Goal: Transaction & Acquisition: Download file/media

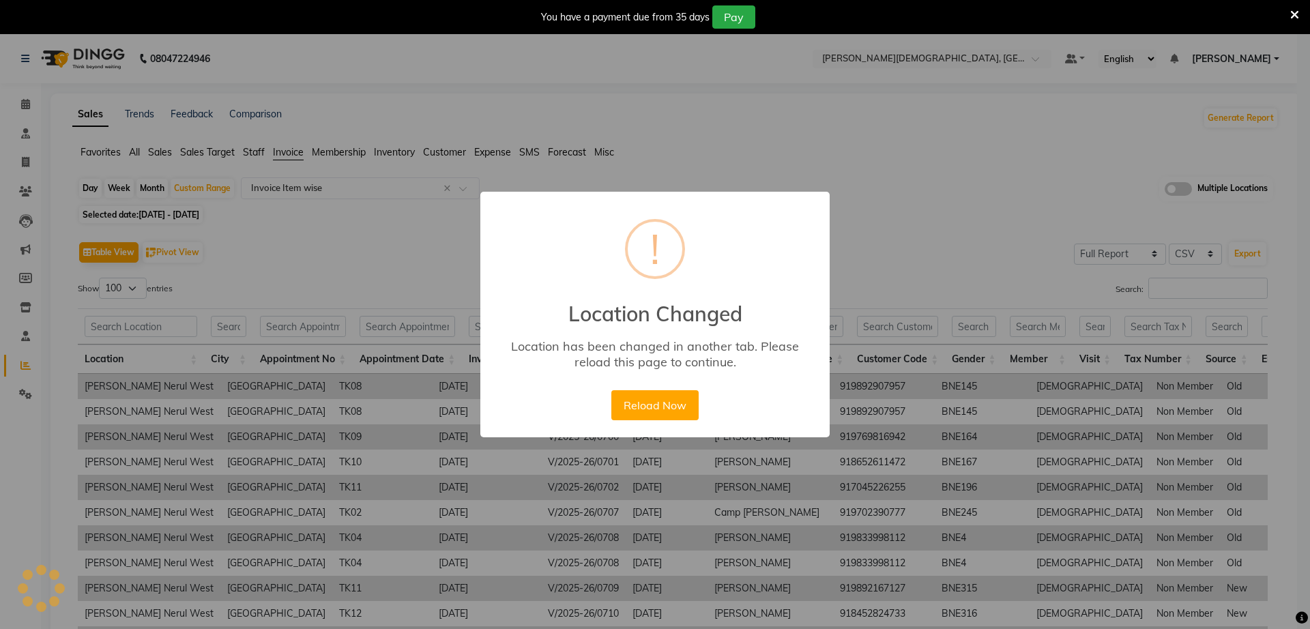
select select "full_report"
select select "csv"
select select "100"
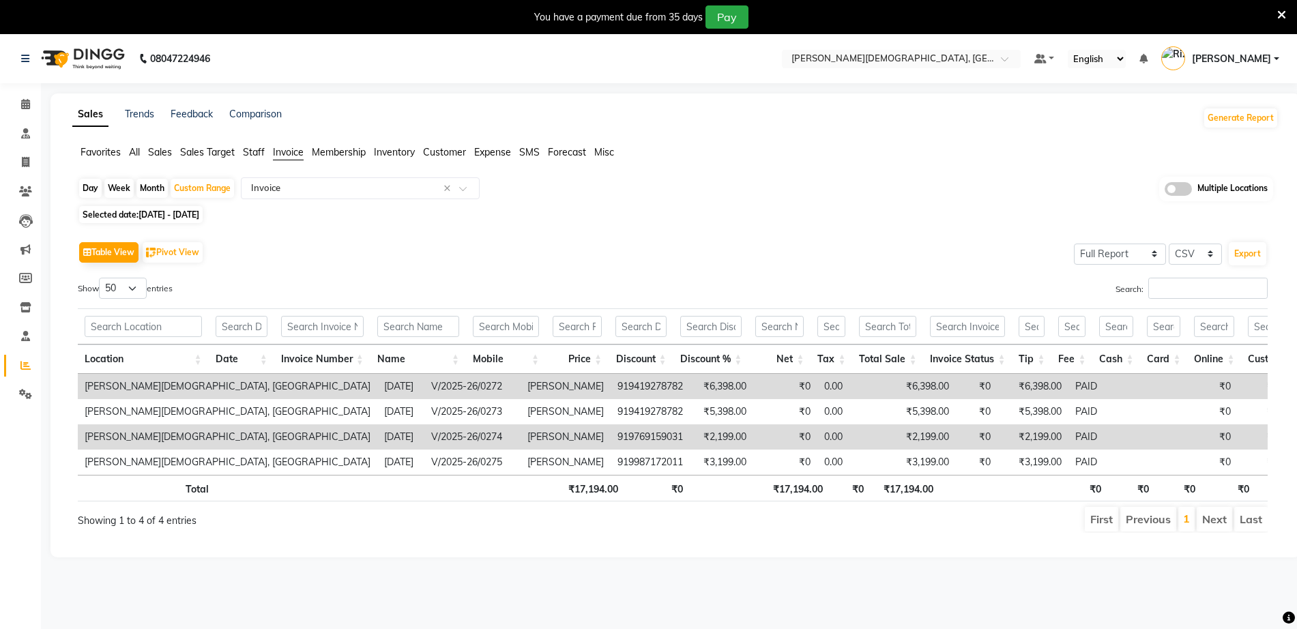
select select "full_report"
select select "csv"
select select "50"
click at [741, 201] on div "Day Week Month Custom Range Select Report Type × Invoice × Multiple Locations" at bounding box center [676, 189] width 1196 height 25
click at [691, 268] on div "Table View Pivot View Select Full Report Filtered Report Select CSV PDF Export …" at bounding box center [673, 385] width 1190 height 295
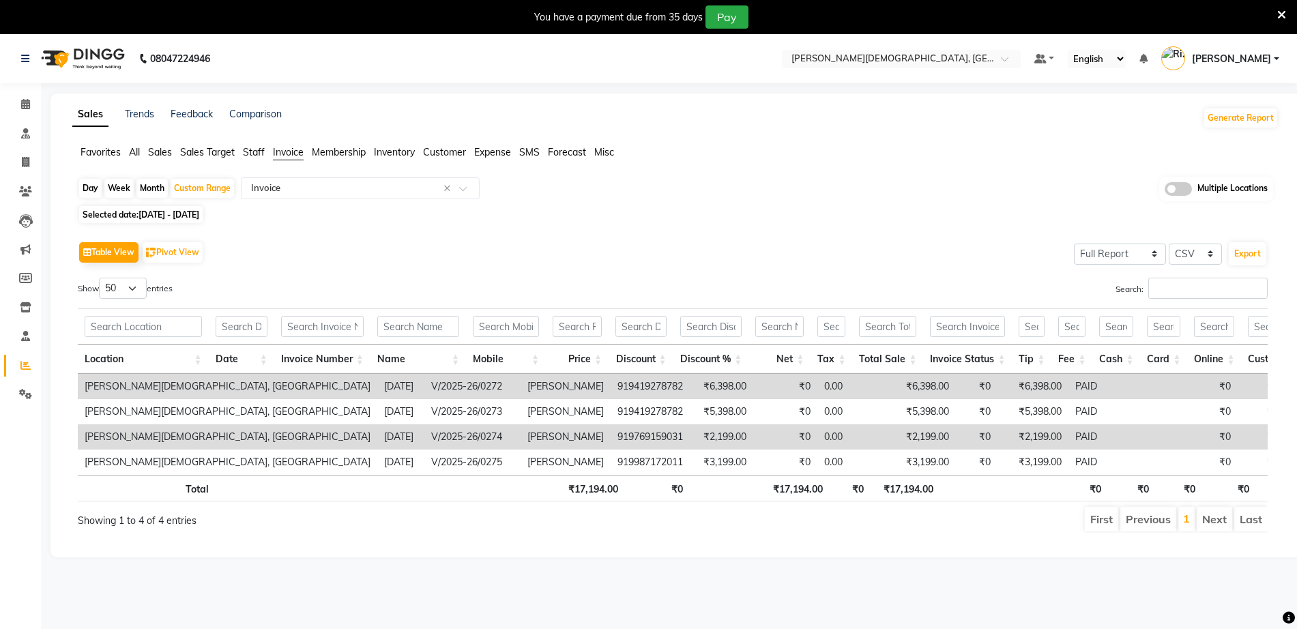
click at [812, 195] on div "Day Week Month Custom Range Select Report Type × Invoice × Multiple Locations" at bounding box center [676, 189] width 1196 height 25
click at [764, 193] on div "Day Week Month Custom Range Select Report Type × Invoice × Multiple Locations" at bounding box center [676, 189] width 1196 height 25
click at [825, 214] on div "Selected date: 01-09-2025 - 03-09-2025" at bounding box center [678, 214] width 1201 height 14
click at [849, 182] on div "Day Week Month Custom Range Select Report Type × Invoice × Multiple Locations" at bounding box center [676, 189] width 1196 height 25
click at [736, 216] on div "Selected date: [DATE] - [DATE]" at bounding box center [678, 214] width 1201 height 14
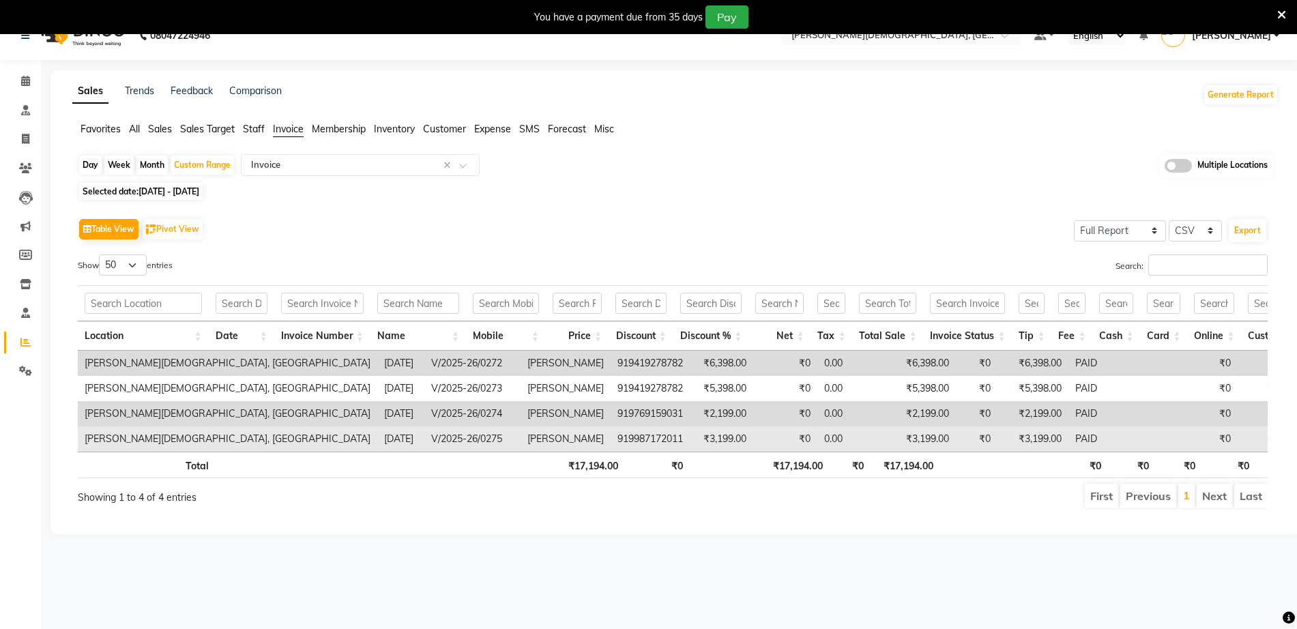
scroll to position [34, 0]
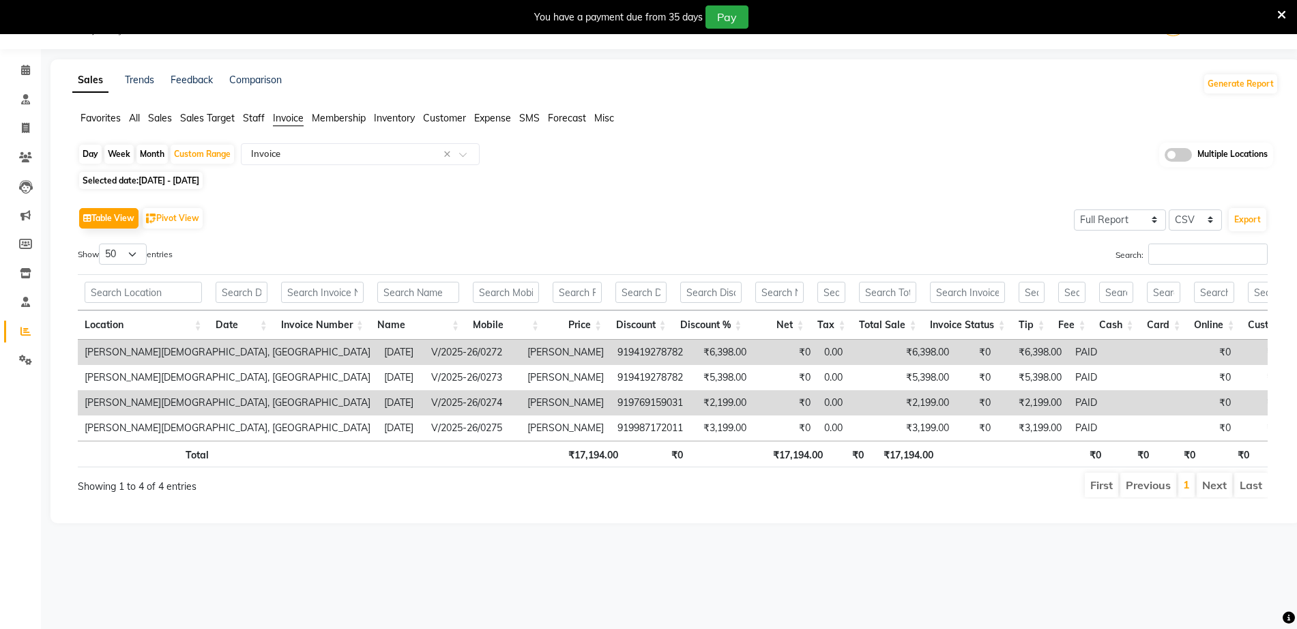
click at [698, 259] on div "Search:" at bounding box center [975, 257] width 585 height 27
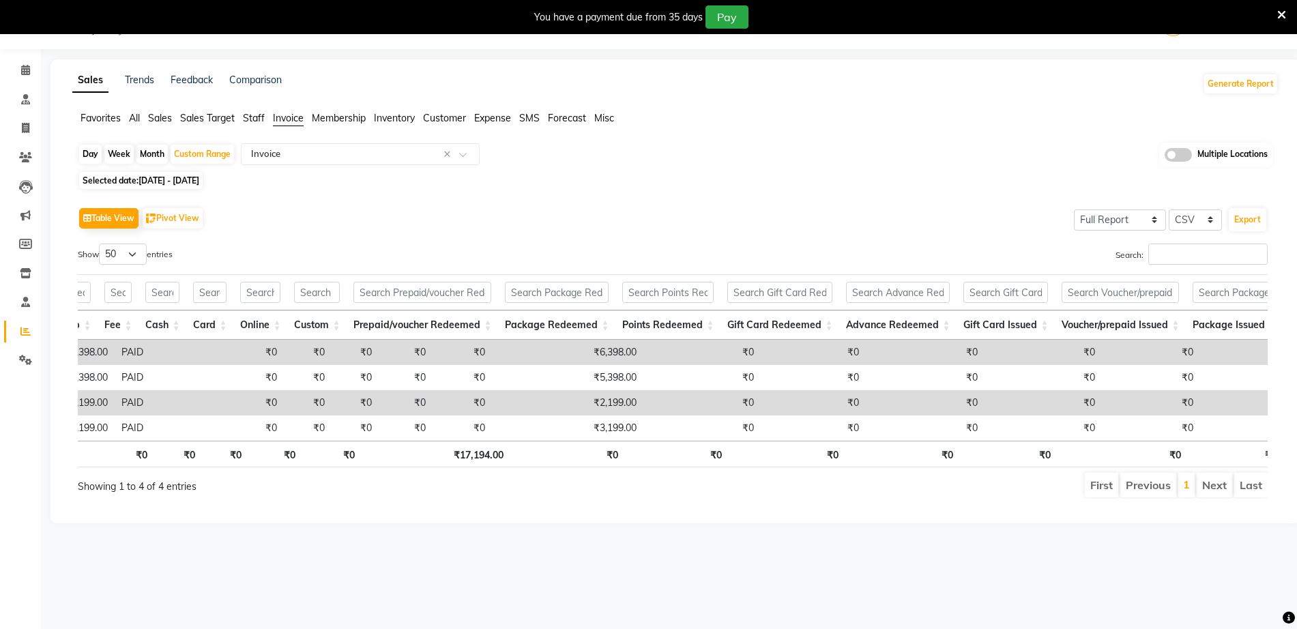
scroll to position [0, 0]
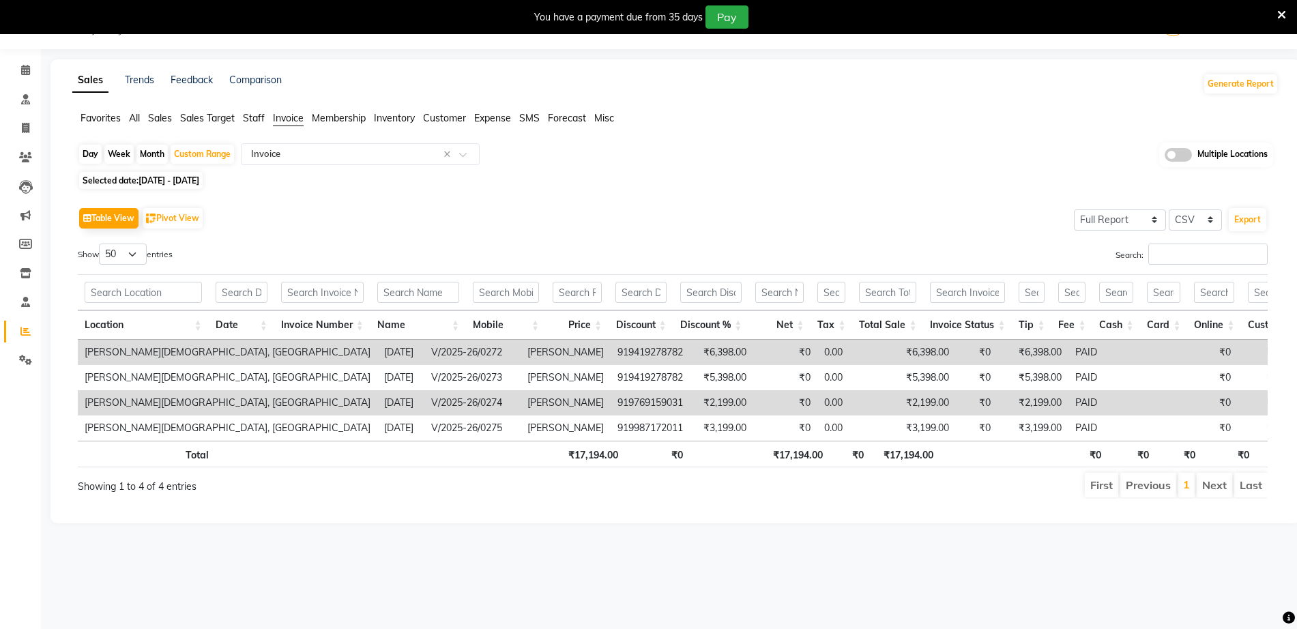
click at [852, 160] on div "Day Week Month Custom Range Select Report Type × Invoice × Multiple Locations" at bounding box center [676, 155] width 1196 height 25
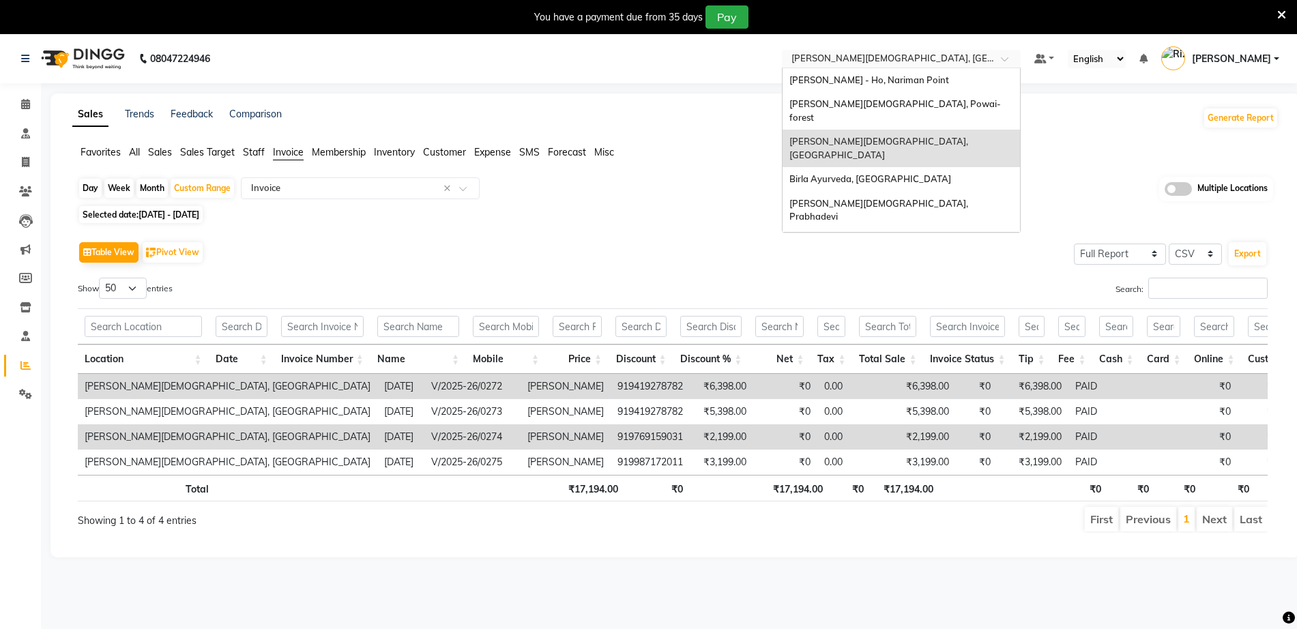
click at [902, 61] on input "text" at bounding box center [888, 60] width 198 height 14
click at [893, 78] on span "[PERSON_NAME] - Ho, Nariman Point" at bounding box center [870, 79] width 160 height 11
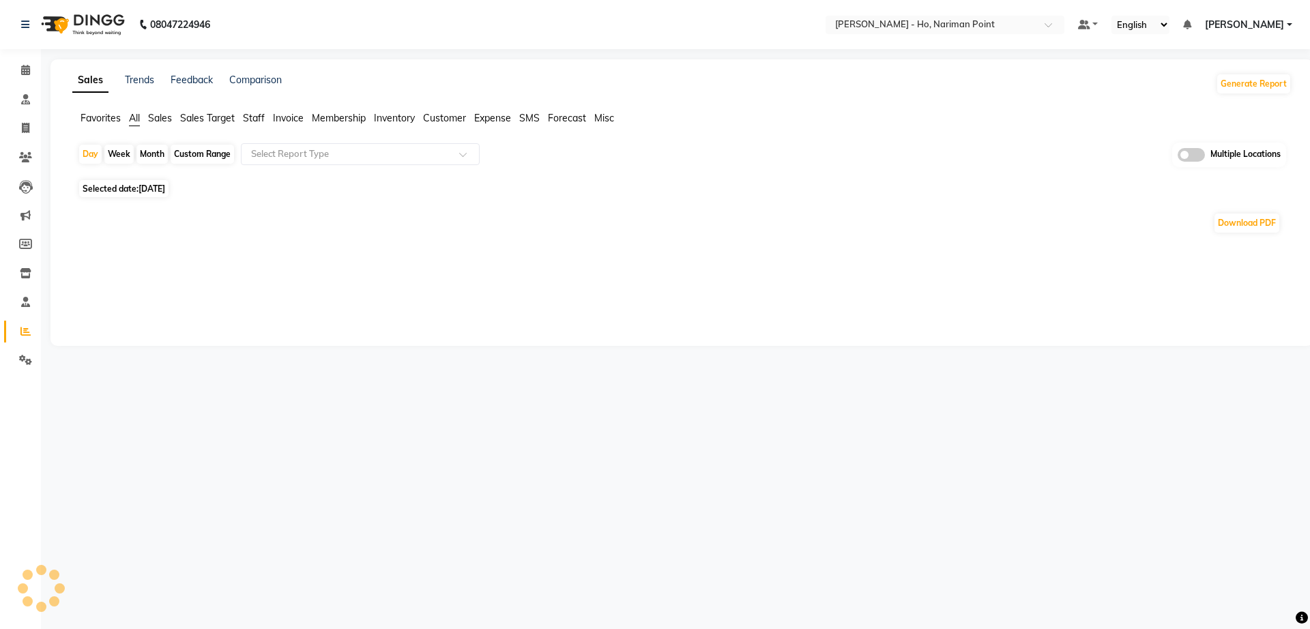
select select "en"
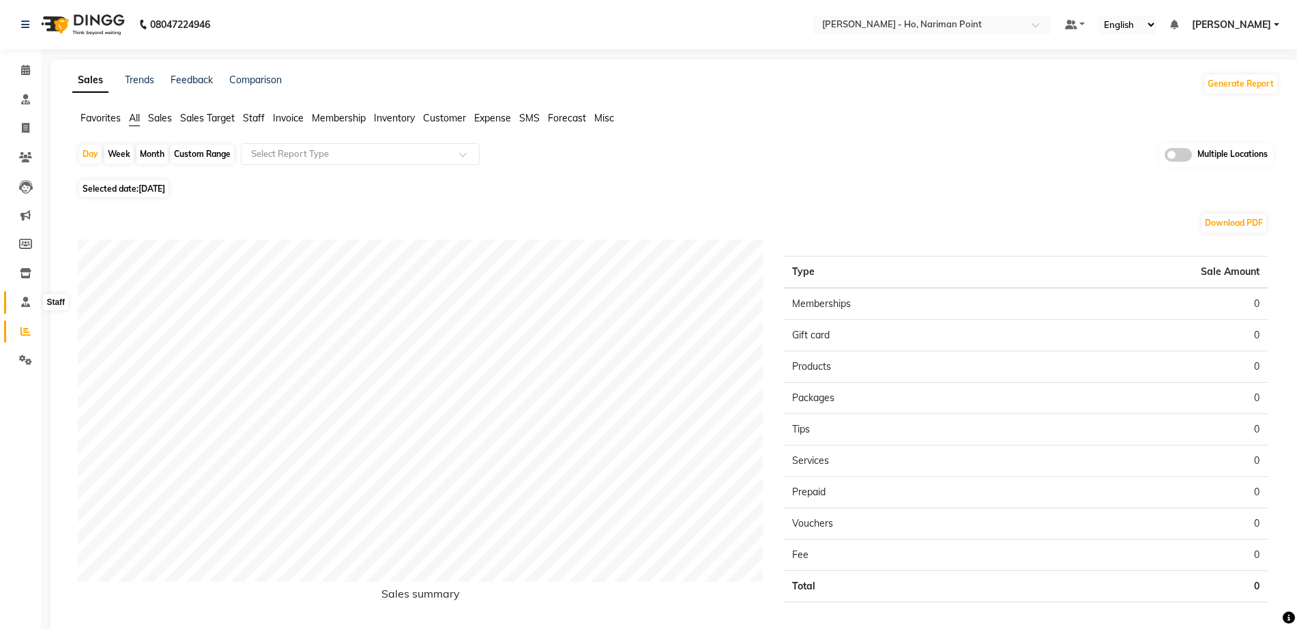
click at [24, 304] on icon at bounding box center [25, 302] width 9 height 10
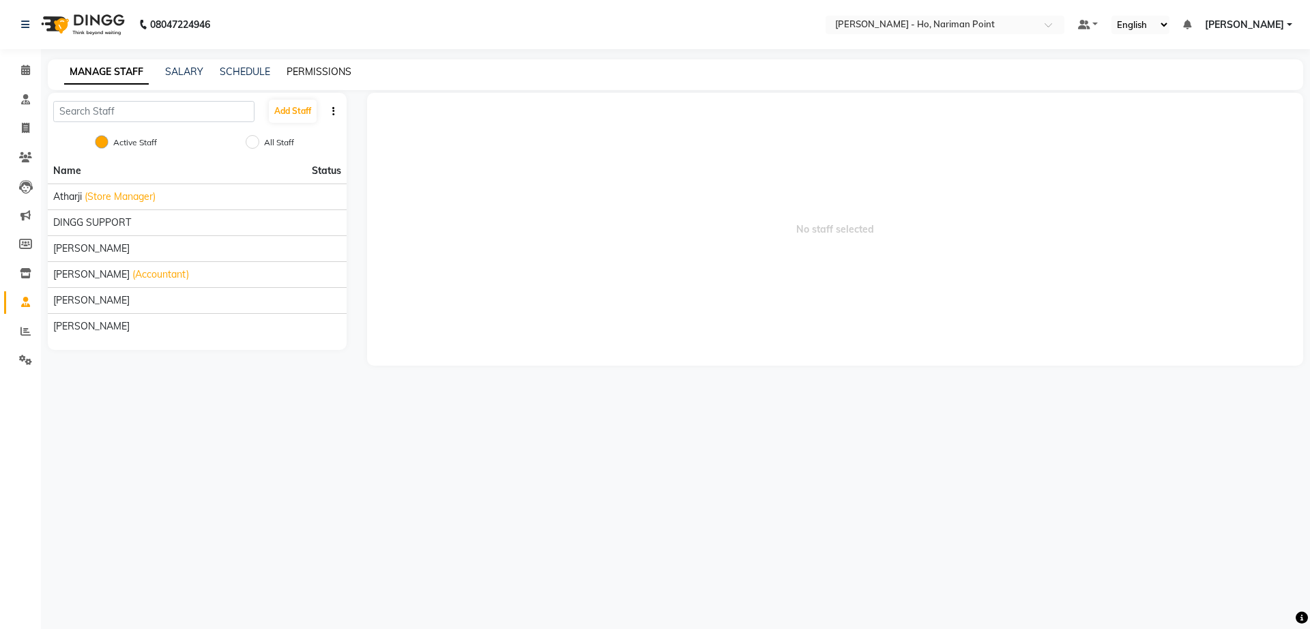
click at [317, 69] on link "PERMISSIONS" at bounding box center [319, 72] width 65 height 12
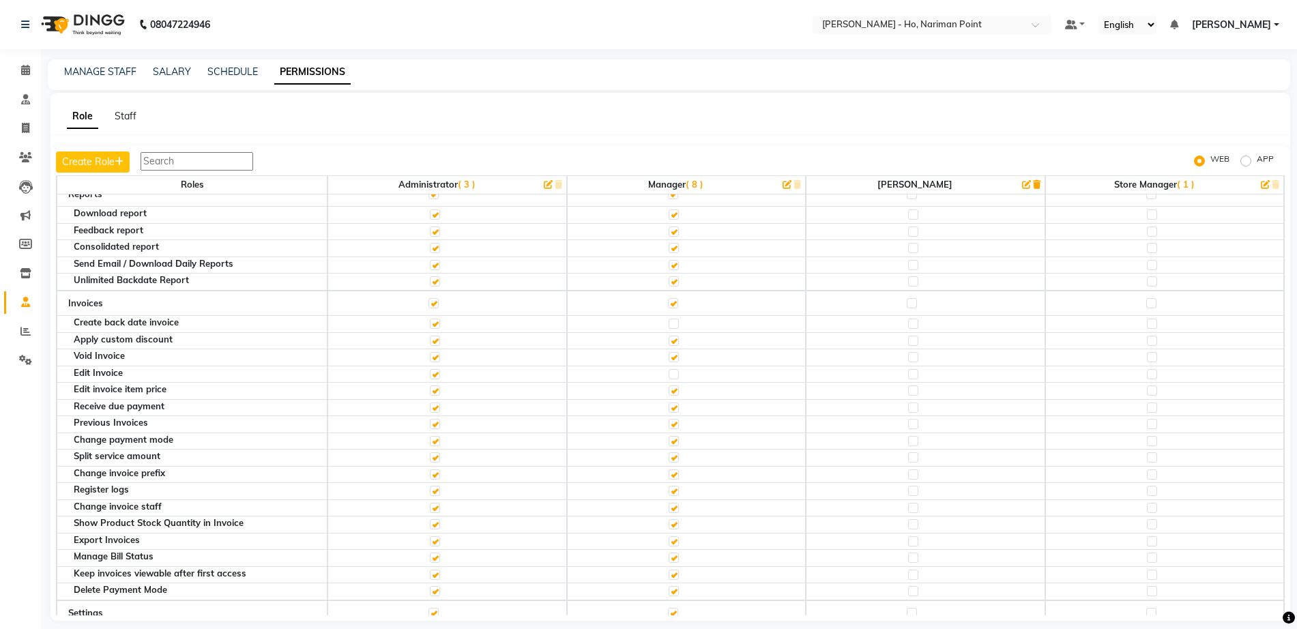
scroll to position [427, 0]
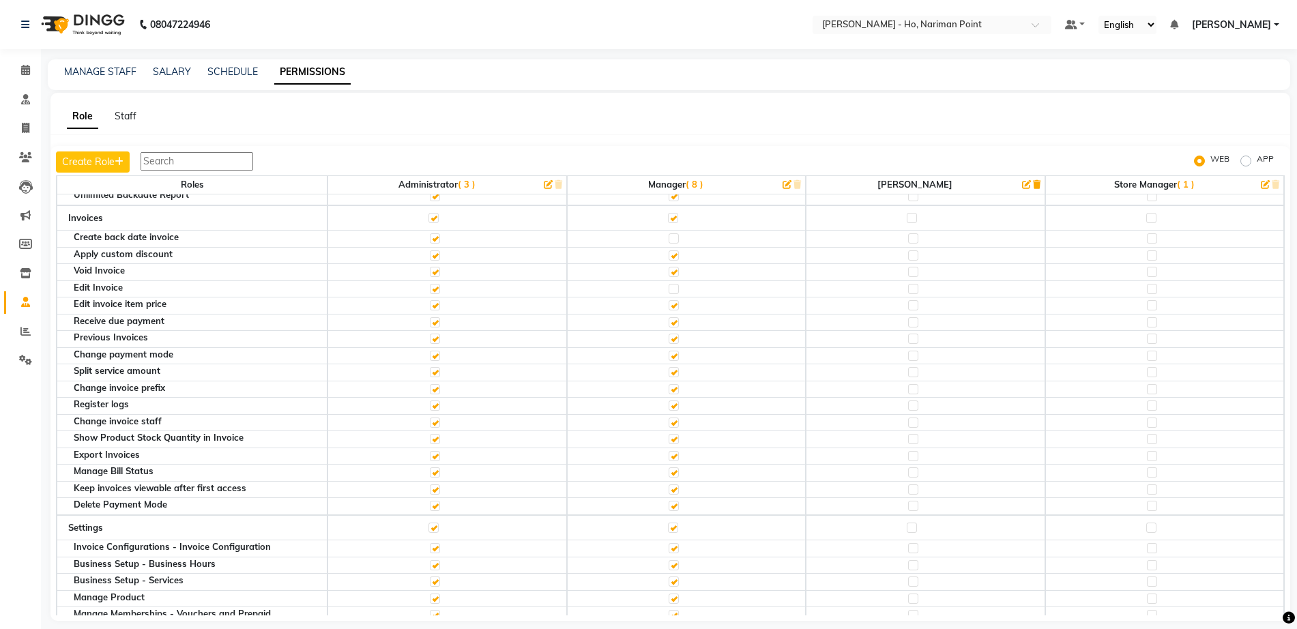
drag, startPoint x: 668, startPoint y: 213, endPoint x: 672, endPoint y: 220, distance: 8.6
click at [668, 213] on label at bounding box center [673, 218] width 10 height 10
click at [668, 214] on input "checkbox" at bounding box center [672, 218] width 9 height 9
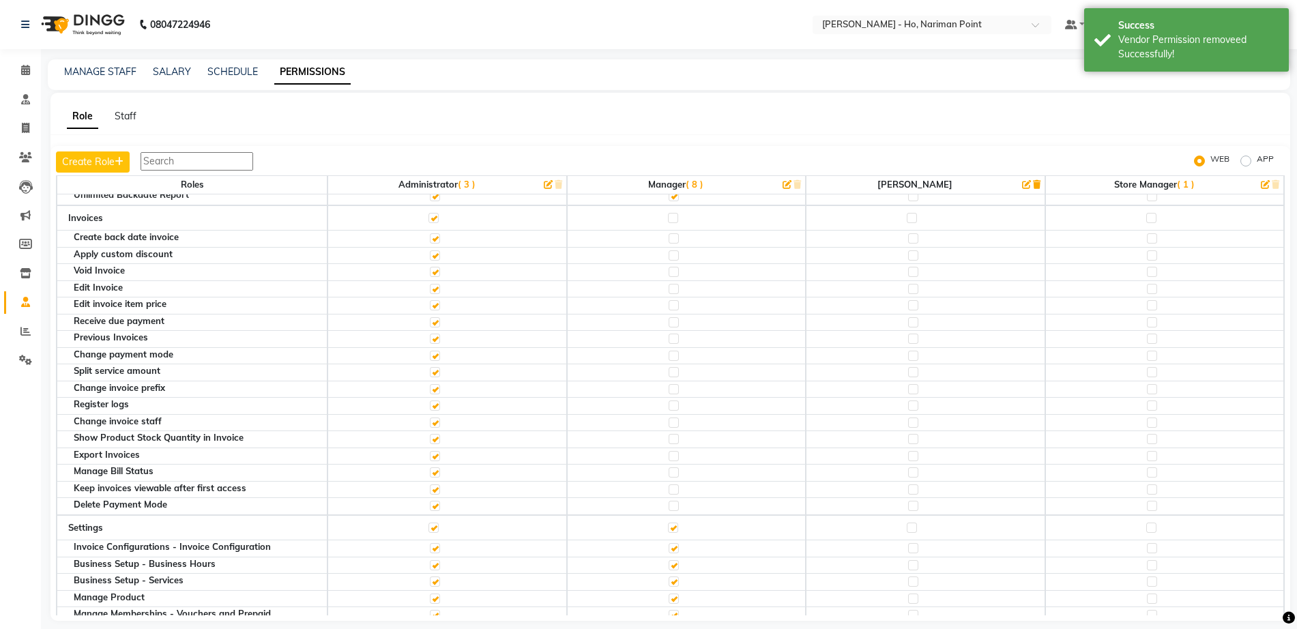
click at [668, 220] on label at bounding box center [673, 218] width 10 height 10
click at [668, 220] on input "checkbox" at bounding box center [672, 218] width 9 height 9
checkbox input "true"
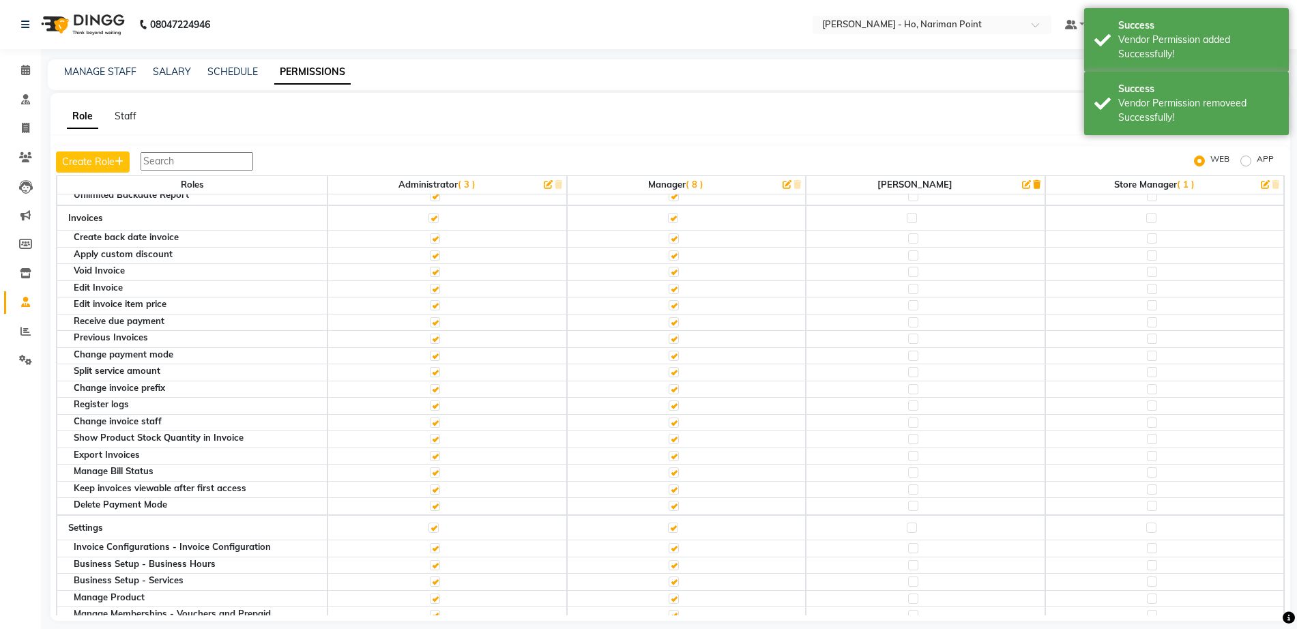
click at [670, 238] on label at bounding box center [674, 238] width 10 height 10
click at [670, 238] on input "checkbox" at bounding box center [673, 238] width 9 height 9
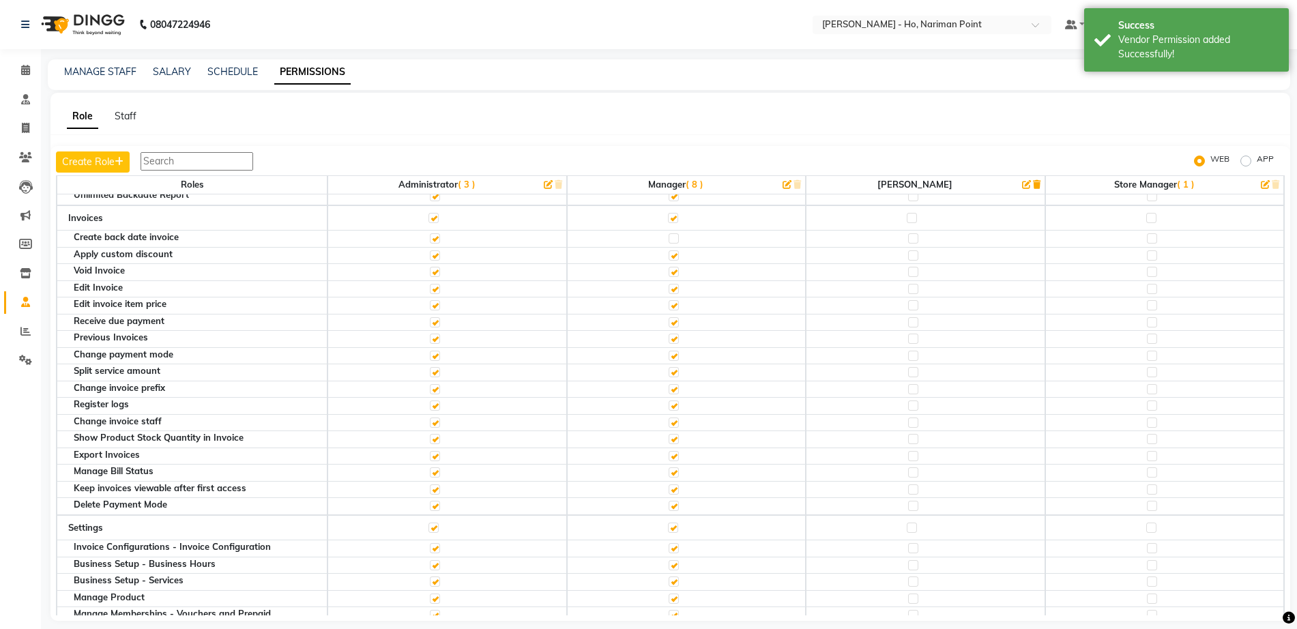
click at [669, 289] on label at bounding box center [674, 289] width 10 height 10
click at [669, 289] on input "checkbox" at bounding box center [673, 289] width 9 height 9
drag, startPoint x: 686, startPoint y: 106, endPoint x: 310, endPoint y: 135, distance: 377.2
click at [686, 107] on div "Role Staff Create Role WEB APP Roles Administrator ( 3 ) Manager ( 8 ) Janhavi …" at bounding box center [671, 357] width 1240 height 528
click at [669, 240] on label at bounding box center [674, 238] width 10 height 10
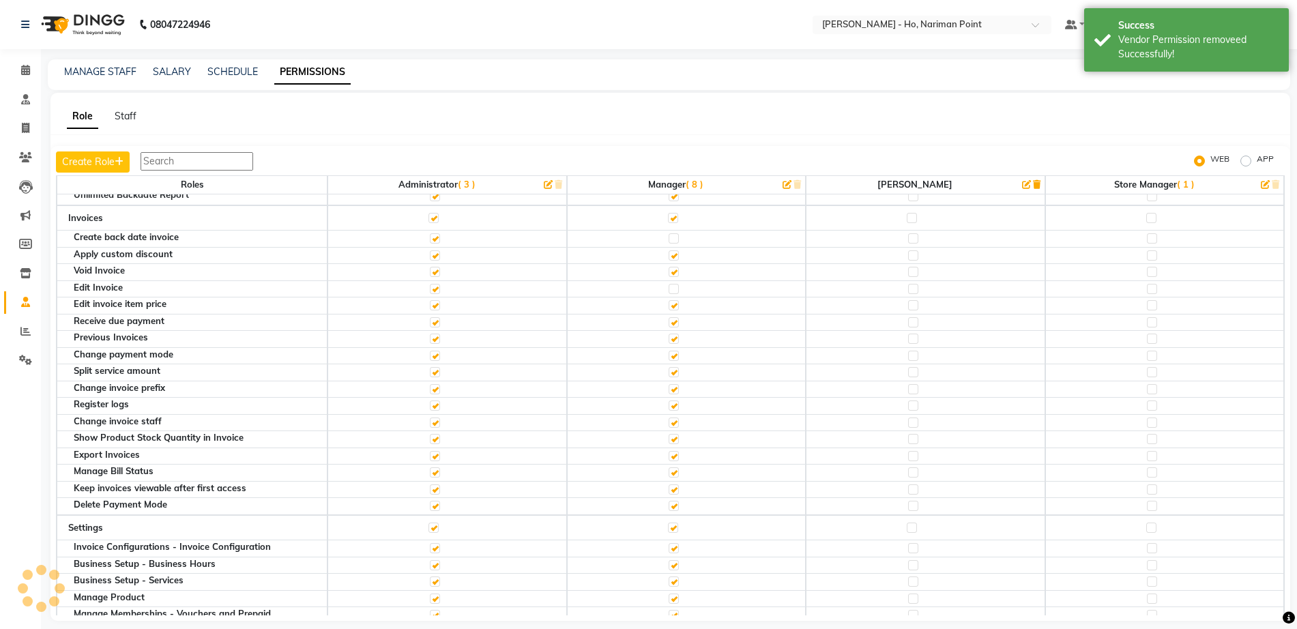
click at [669, 240] on input "checkbox" at bounding box center [673, 238] width 9 height 9
checkbox input "true"
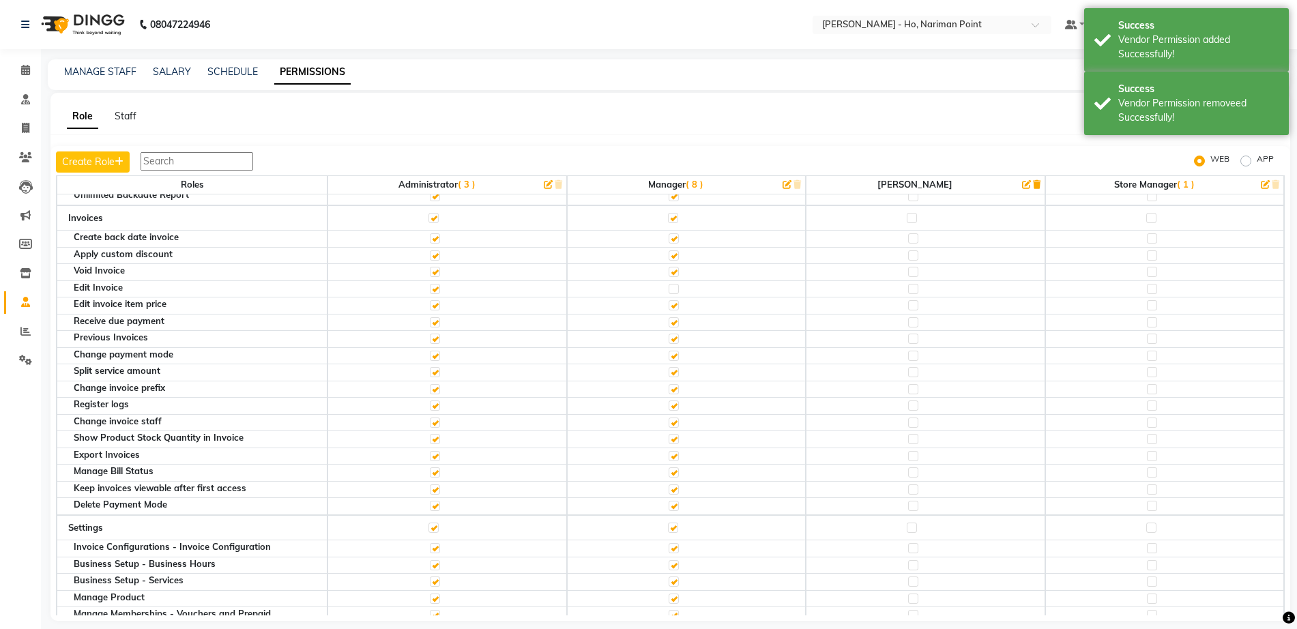
click at [806, 120] on div "Role Staff" at bounding box center [663, 116] width 1224 height 14
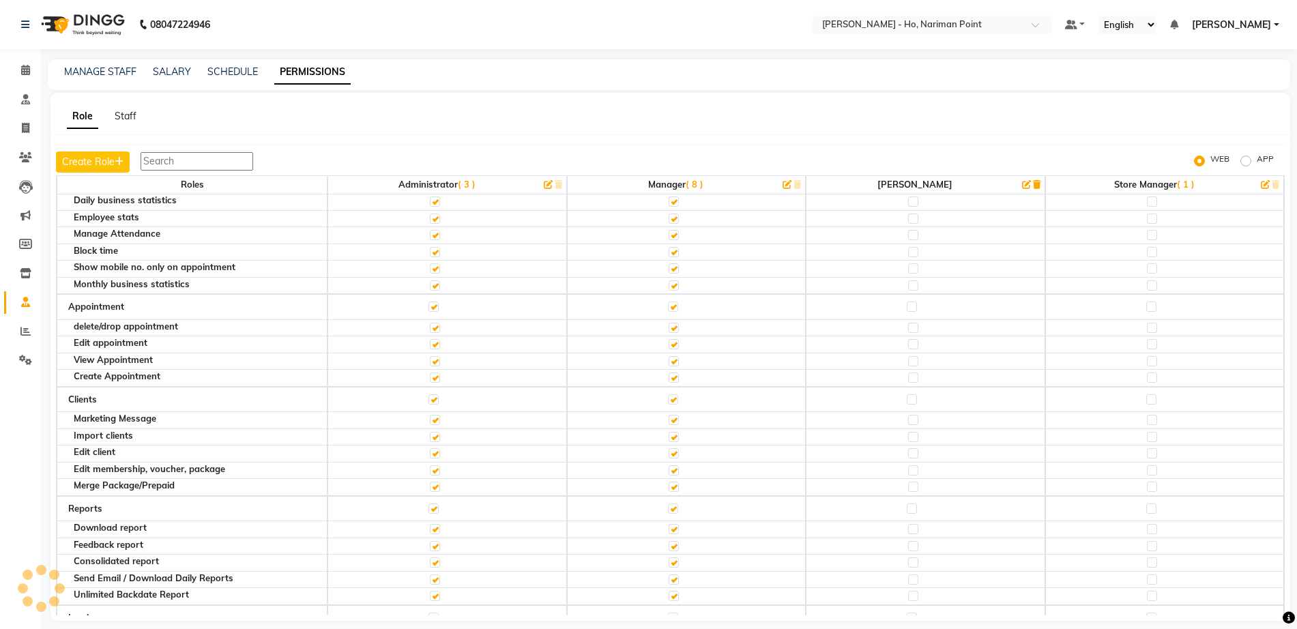
scroll to position [0, 0]
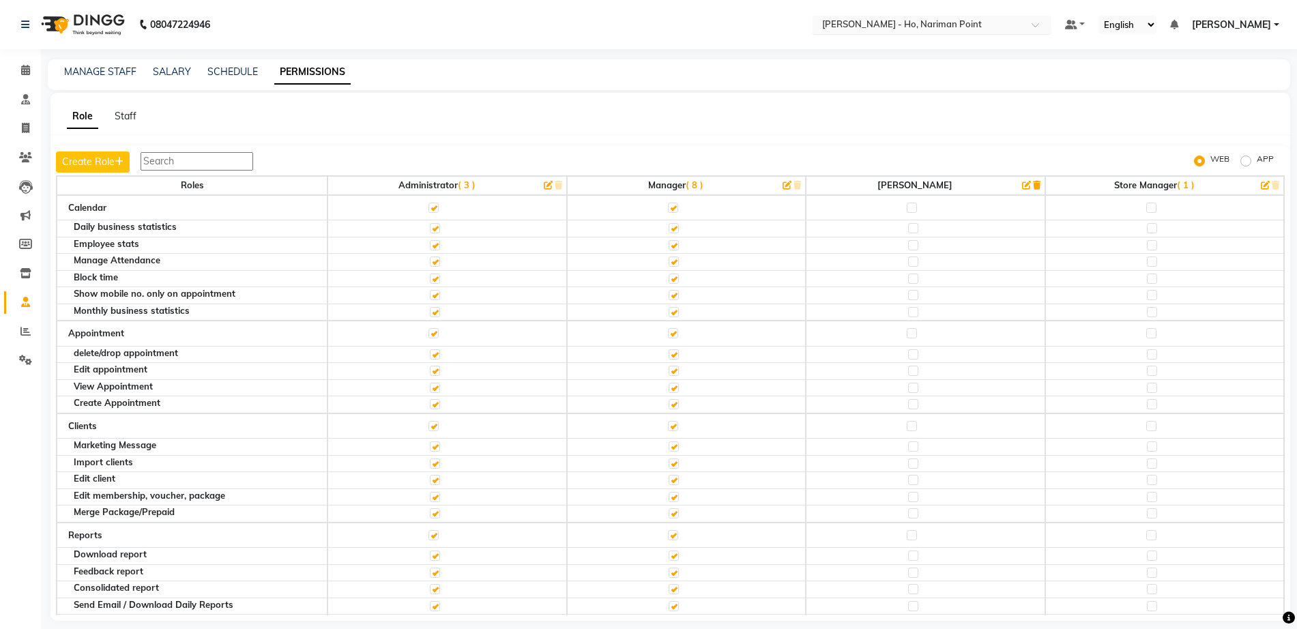
click at [900, 20] on input "text" at bounding box center [919, 26] width 198 height 14
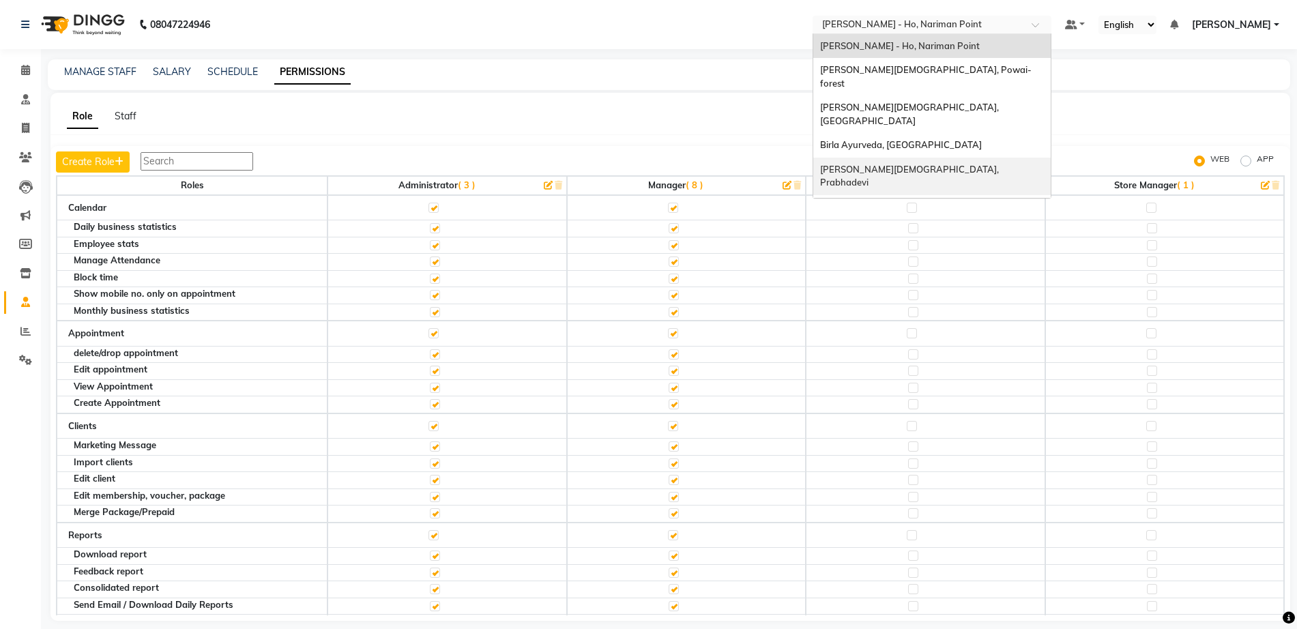
click at [963, 158] on div "[PERSON_NAME][DEMOGRAPHIC_DATA], Prabhadevi" at bounding box center [933, 177] width 238 height 38
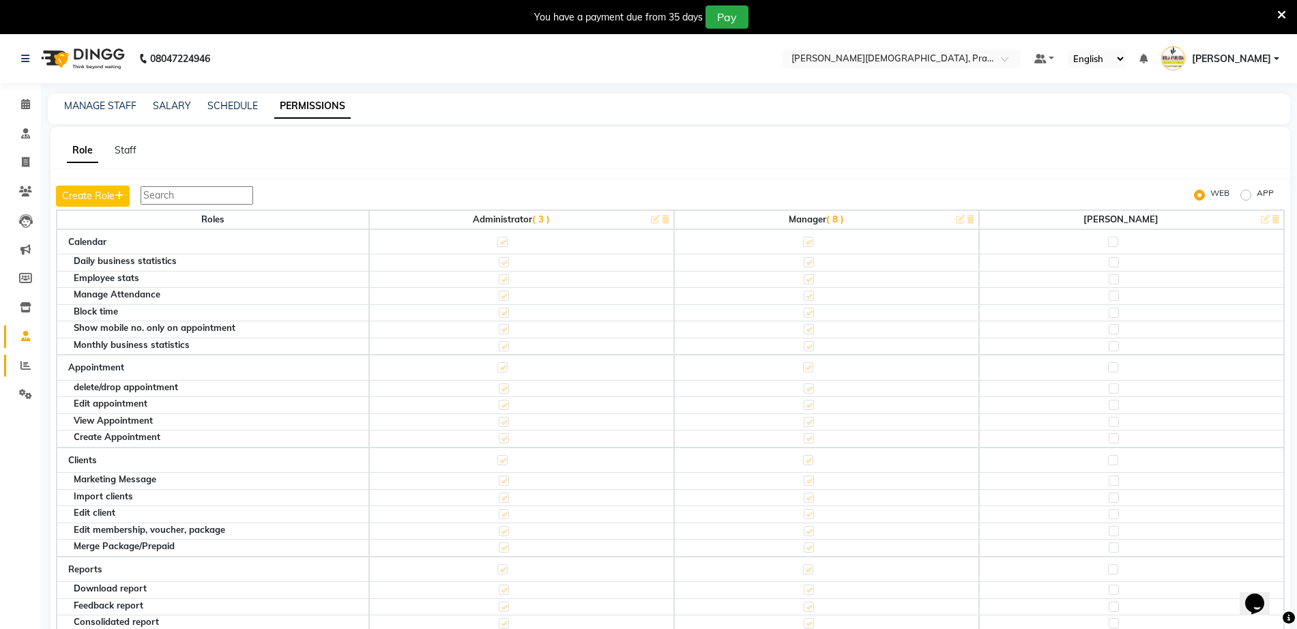
click at [25, 357] on link "Reports" at bounding box center [20, 366] width 33 height 23
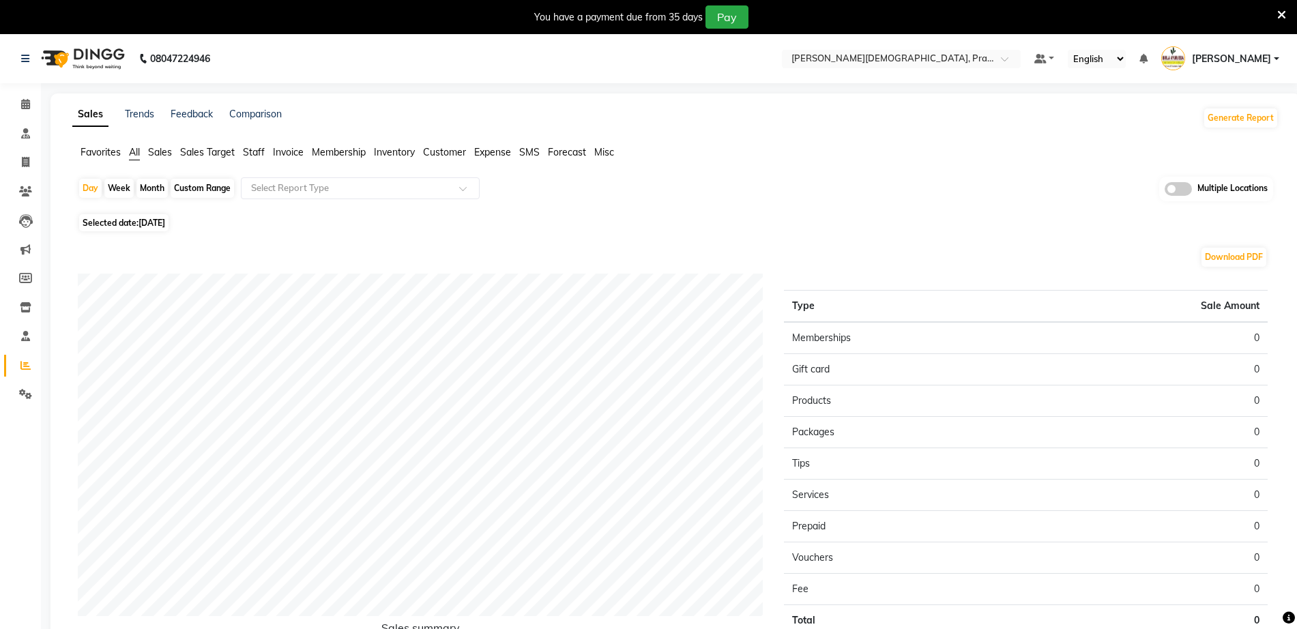
click at [289, 158] on span "Invoice" at bounding box center [288, 152] width 31 height 12
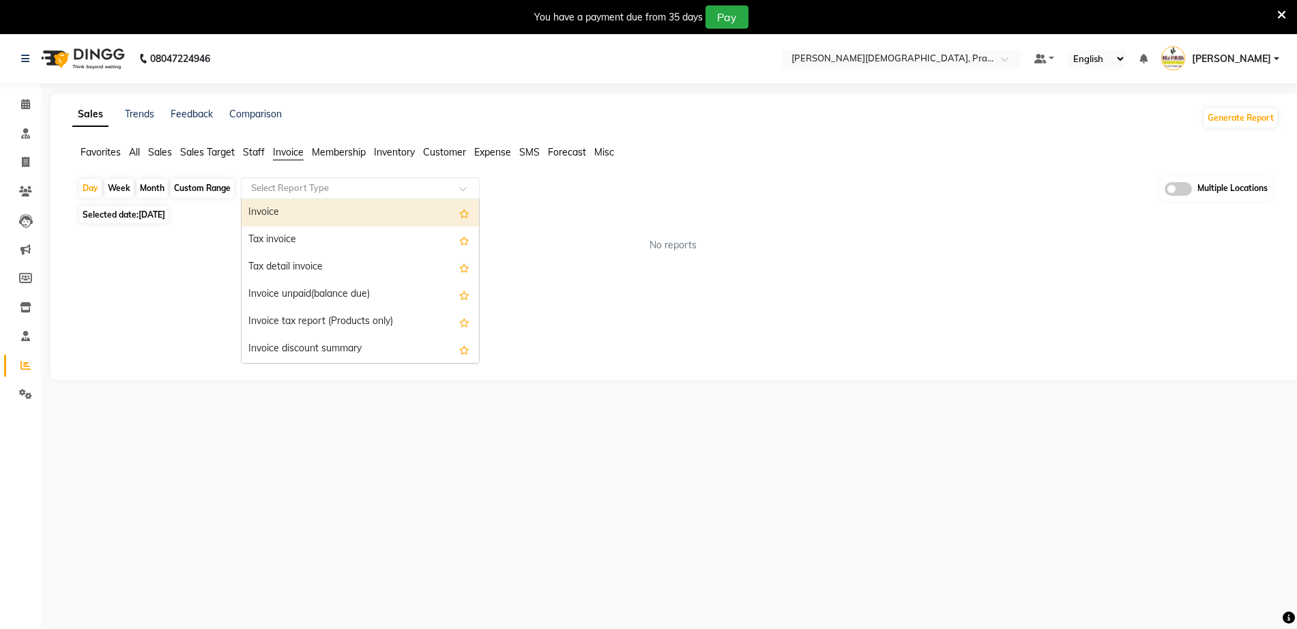
click at [302, 184] on input "text" at bounding box center [346, 189] width 197 height 14
click at [307, 210] on div "Invoice" at bounding box center [361, 212] width 238 height 27
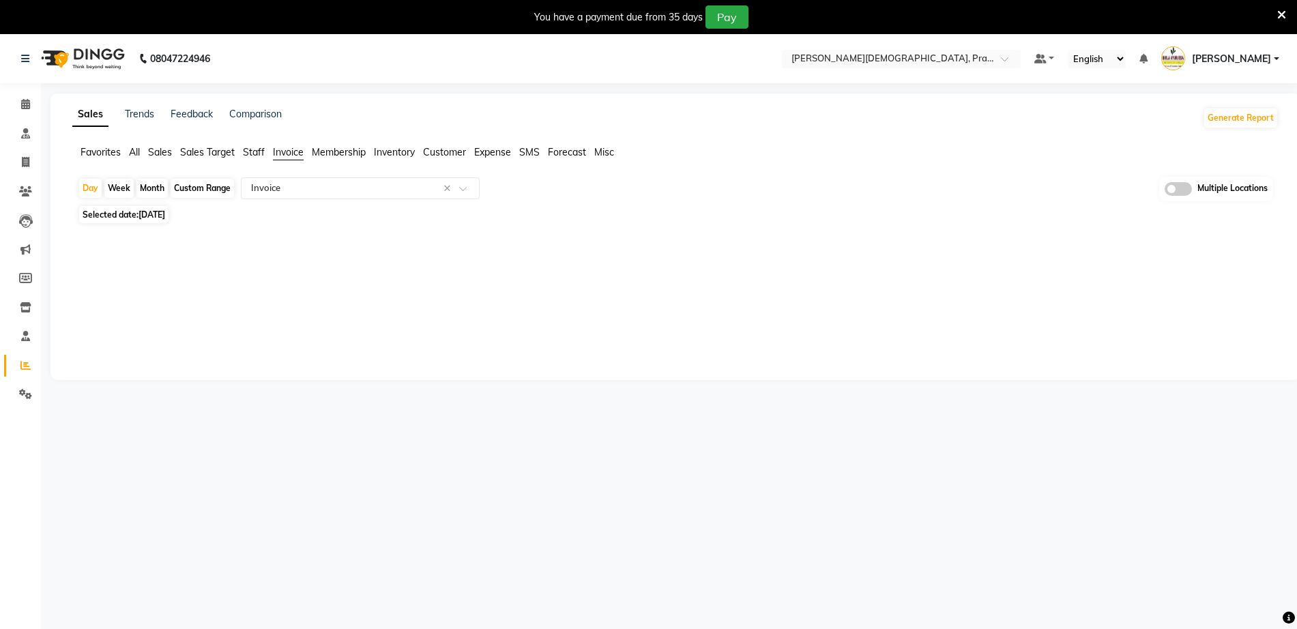
click at [196, 196] on div "Custom Range" at bounding box center [202, 188] width 63 height 19
select select "9"
select select "2025"
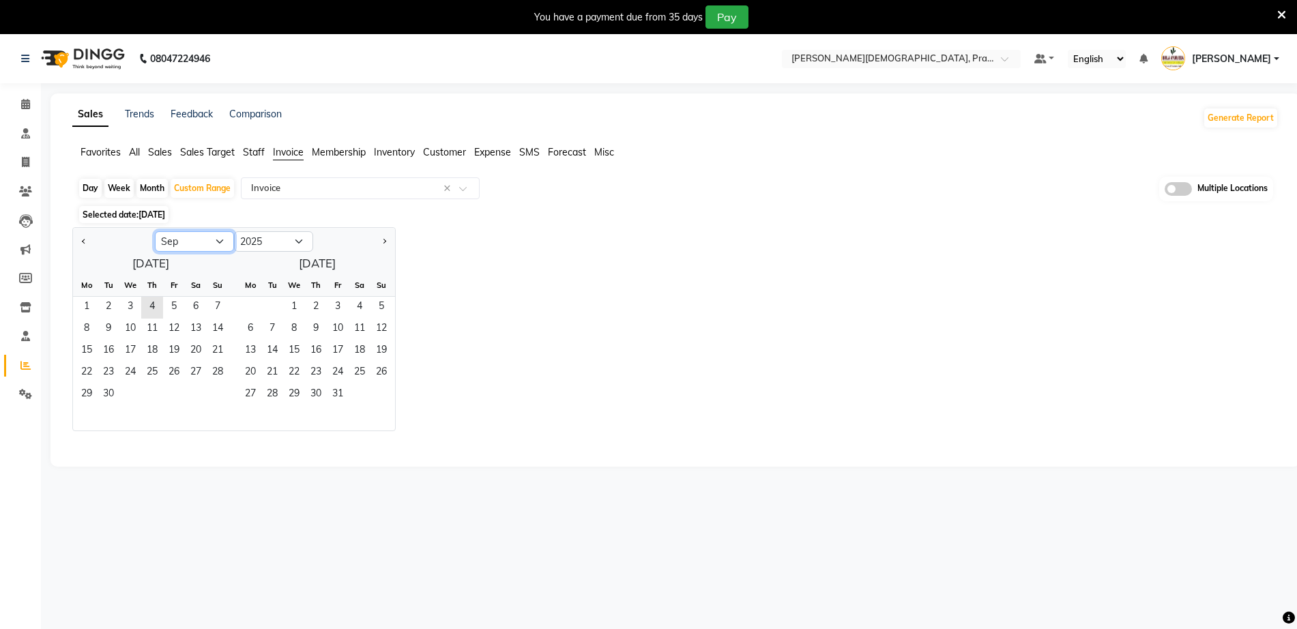
click at [186, 242] on select "Jan Feb Mar Apr May Jun Jul Aug Sep Oct Nov Dec" at bounding box center [194, 241] width 79 height 20
select select "8"
click at [155, 231] on select "Jan Feb Mar Apr May Jun Jul Aug Sep Oct Nov Dec" at bounding box center [194, 241] width 79 height 20
click at [173, 304] on span "1" at bounding box center [174, 308] width 22 height 22
click at [217, 393] on span "31" at bounding box center [218, 395] width 22 height 22
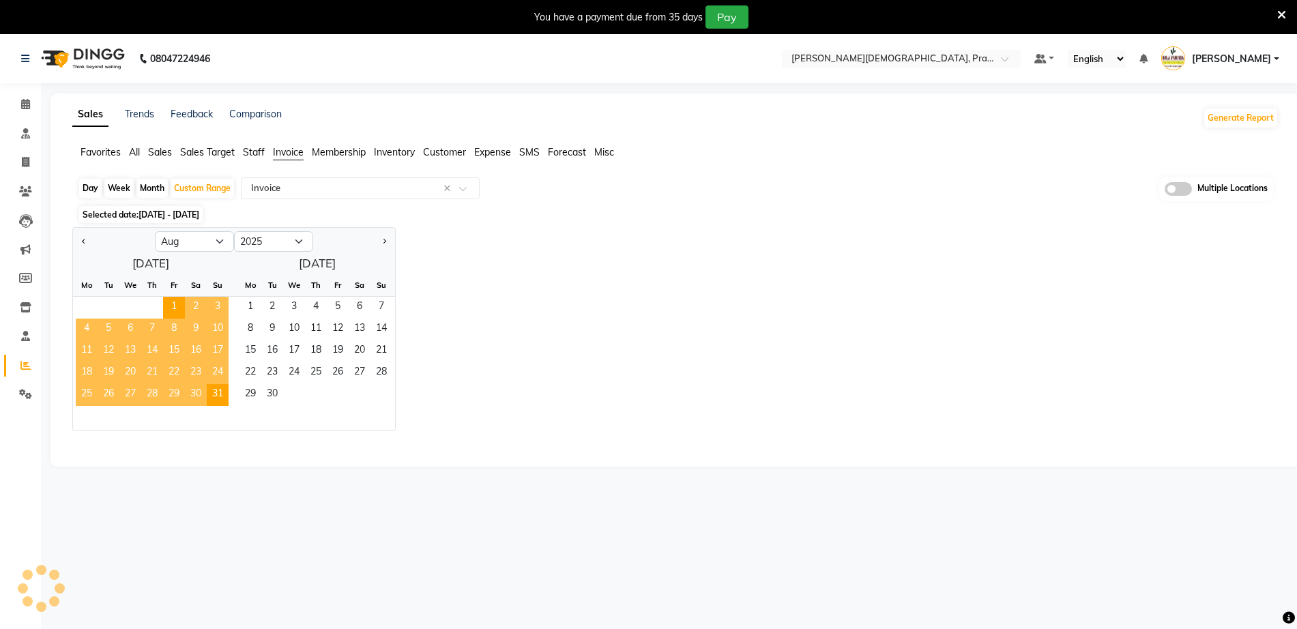
select select "full_report"
select select "csv"
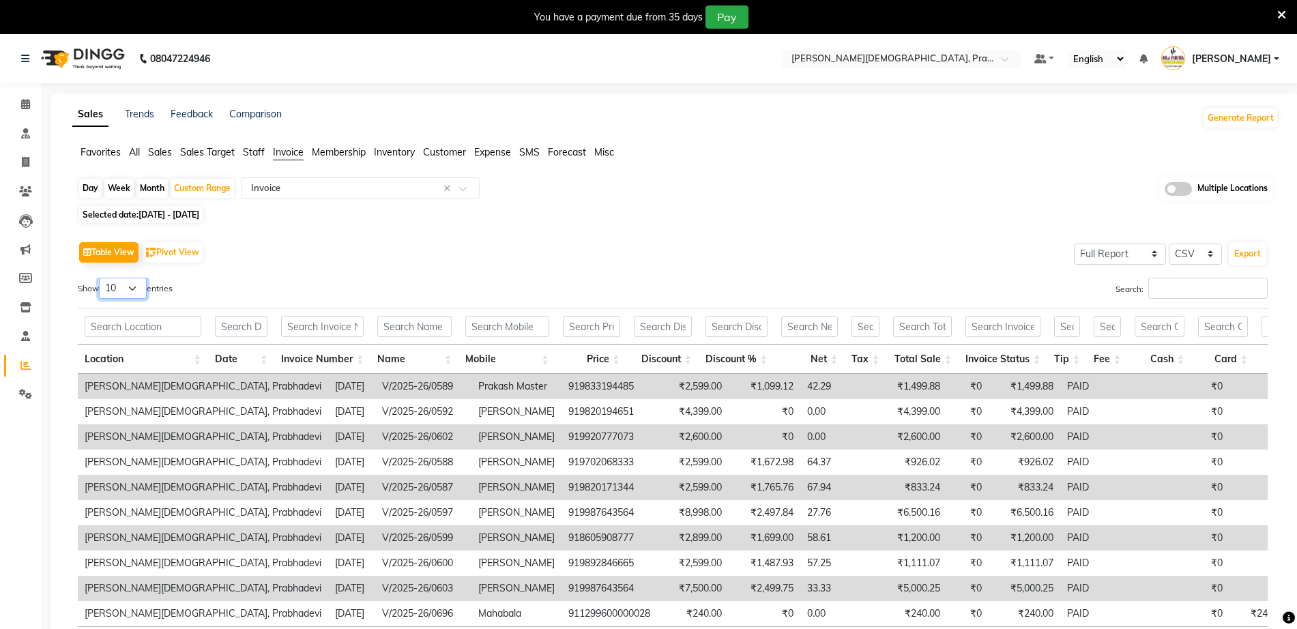
click at [107, 296] on select "10 25 50 100" at bounding box center [123, 288] width 48 height 21
select select "100"
click at [101, 278] on select "10 25 50 100" at bounding box center [123, 288] width 48 height 21
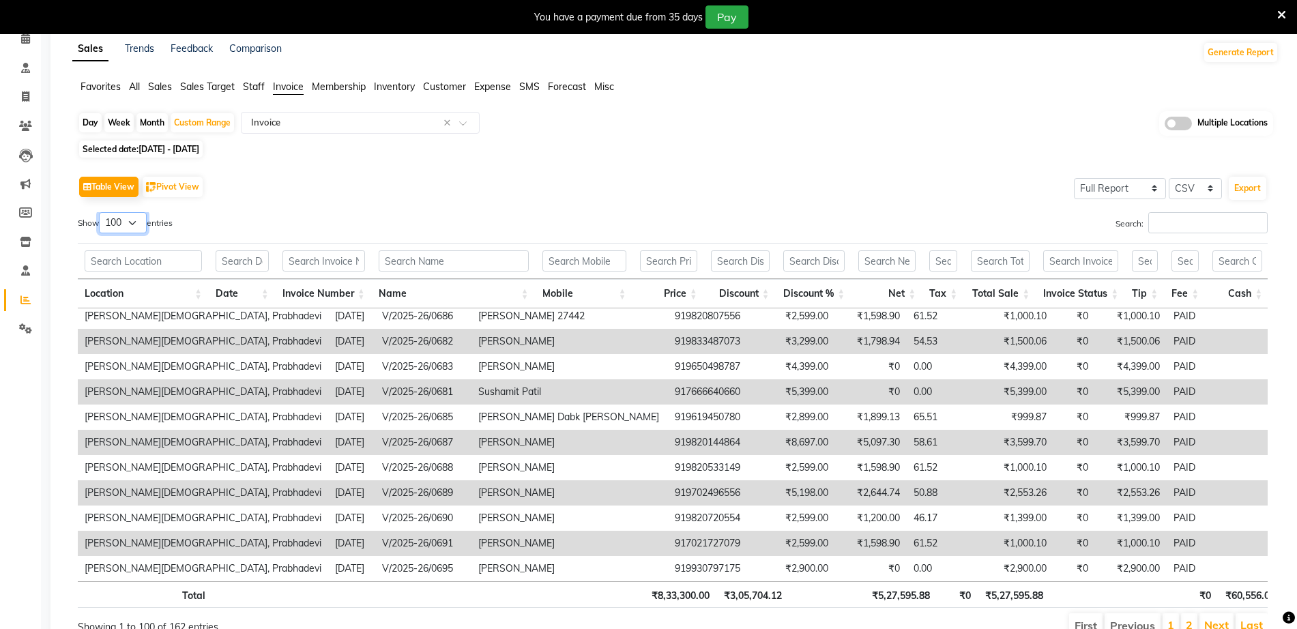
scroll to position [134, 0]
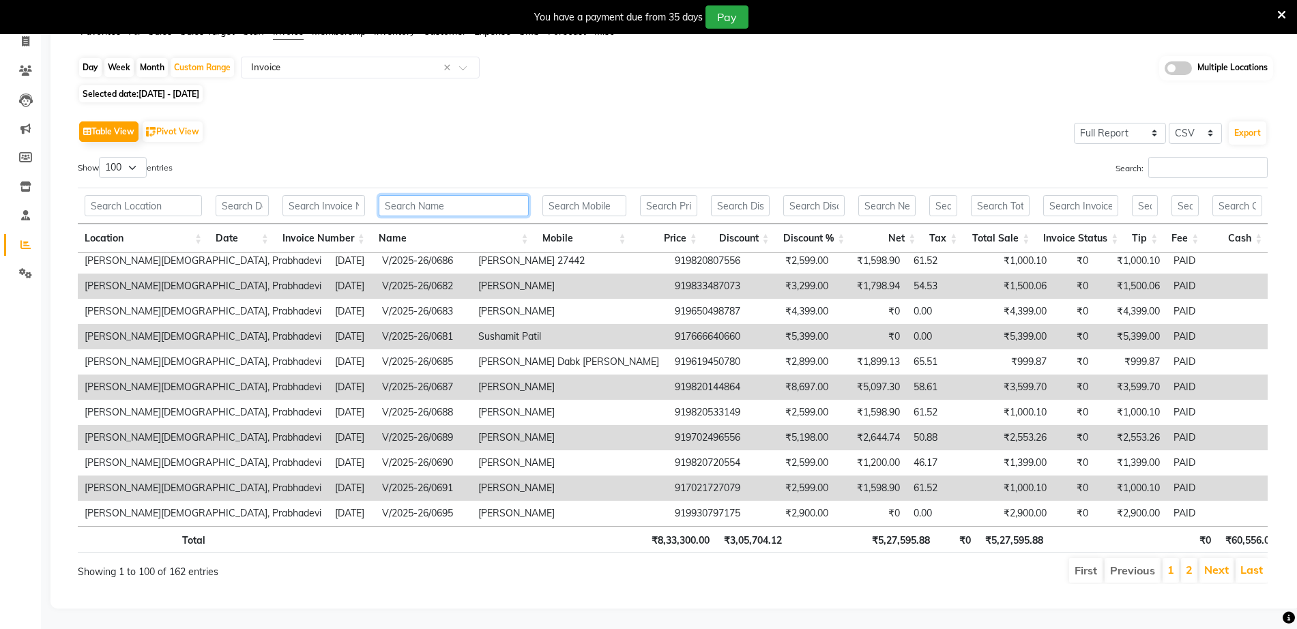
click at [442, 195] on input "text" at bounding box center [454, 205] width 150 height 21
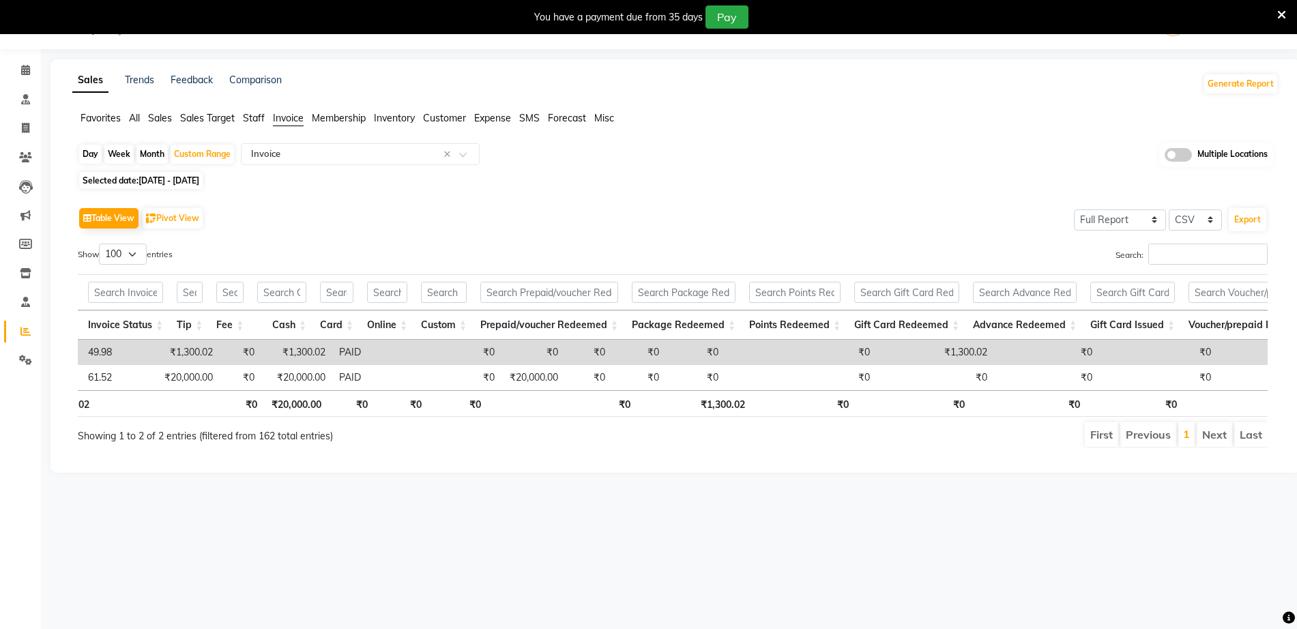
scroll to position [0, 657]
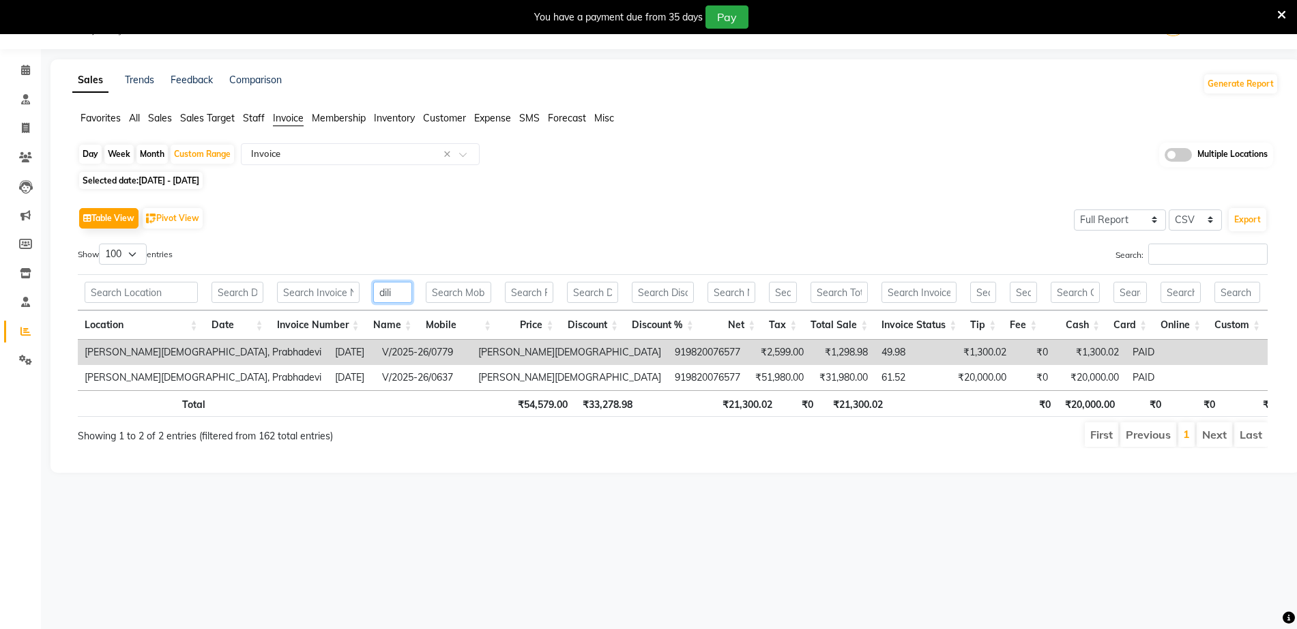
type input "dili"
click at [698, 226] on div "Table View Pivot View Select Full Report Filtered Report Select CSV PDF Export" at bounding box center [673, 218] width 1190 height 29
drag, startPoint x: 414, startPoint y: 293, endPoint x: 108, endPoint y: 281, distance: 306.7
click at [108, 281] on tr "dili" at bounding box center [1232, 292] width 2308 height 36
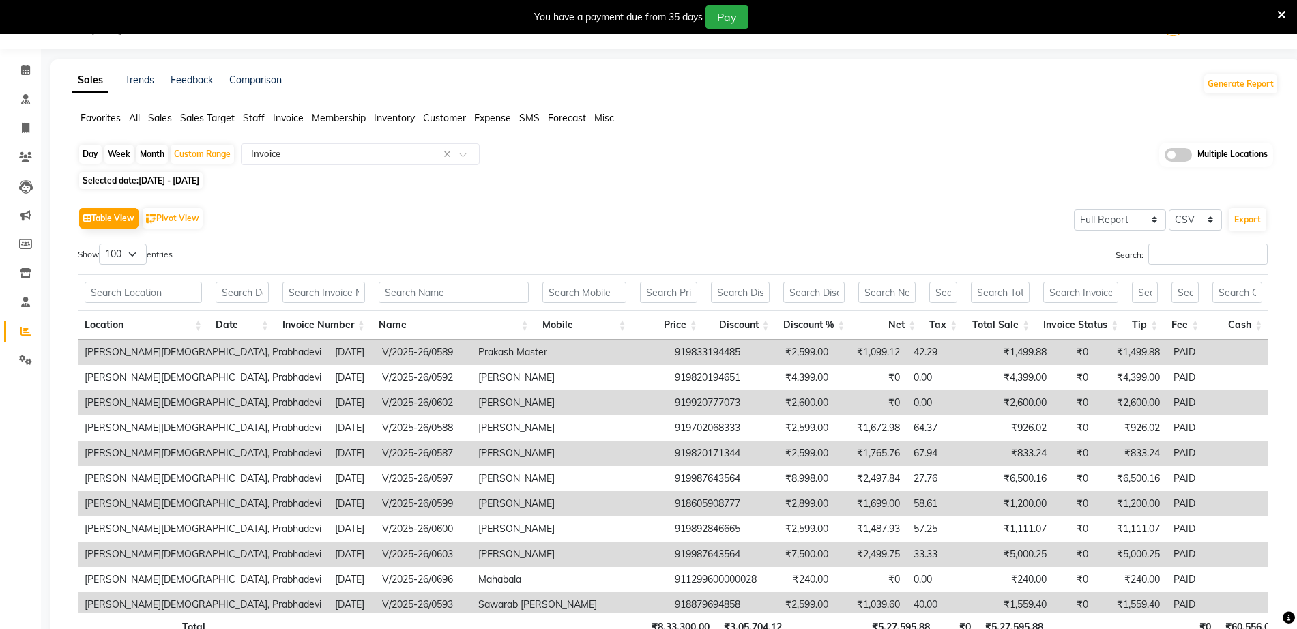
click at [570, 153] on div "Day Week Month Custom Range Select Report Type × Invoice × Multiple Locations" at bounding box center [676, 155] width 1196 height 25
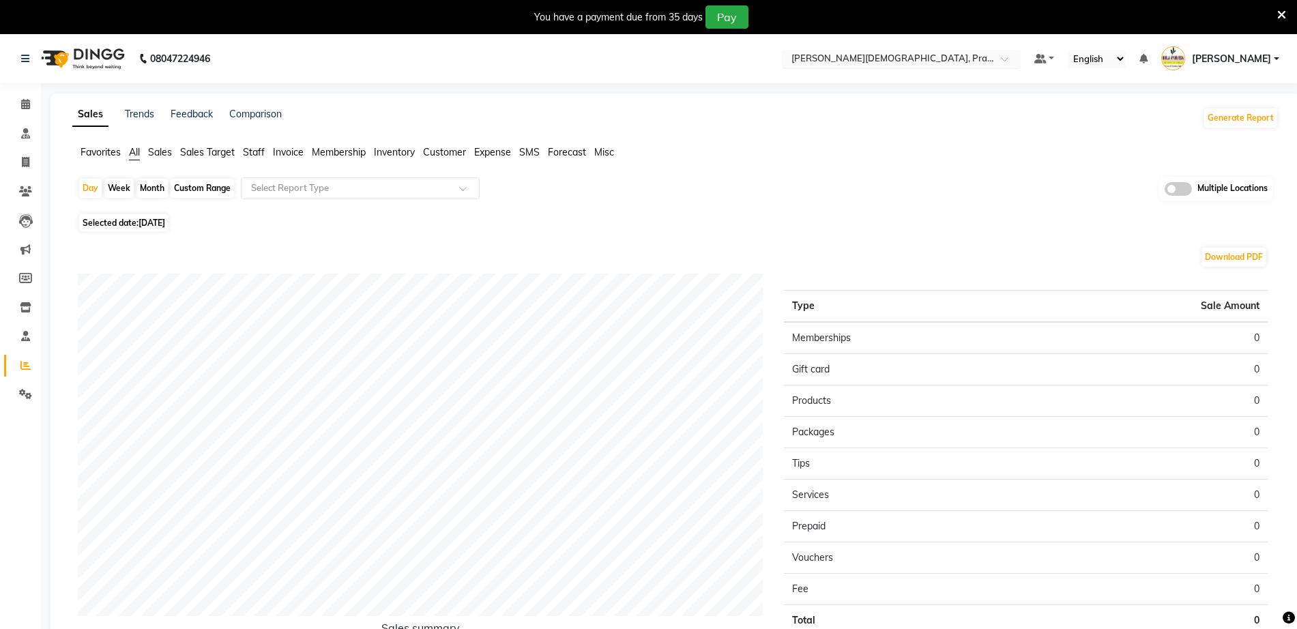
click at [961, 53] on input "text" at bounding box center [888, 60] width 198 height 14
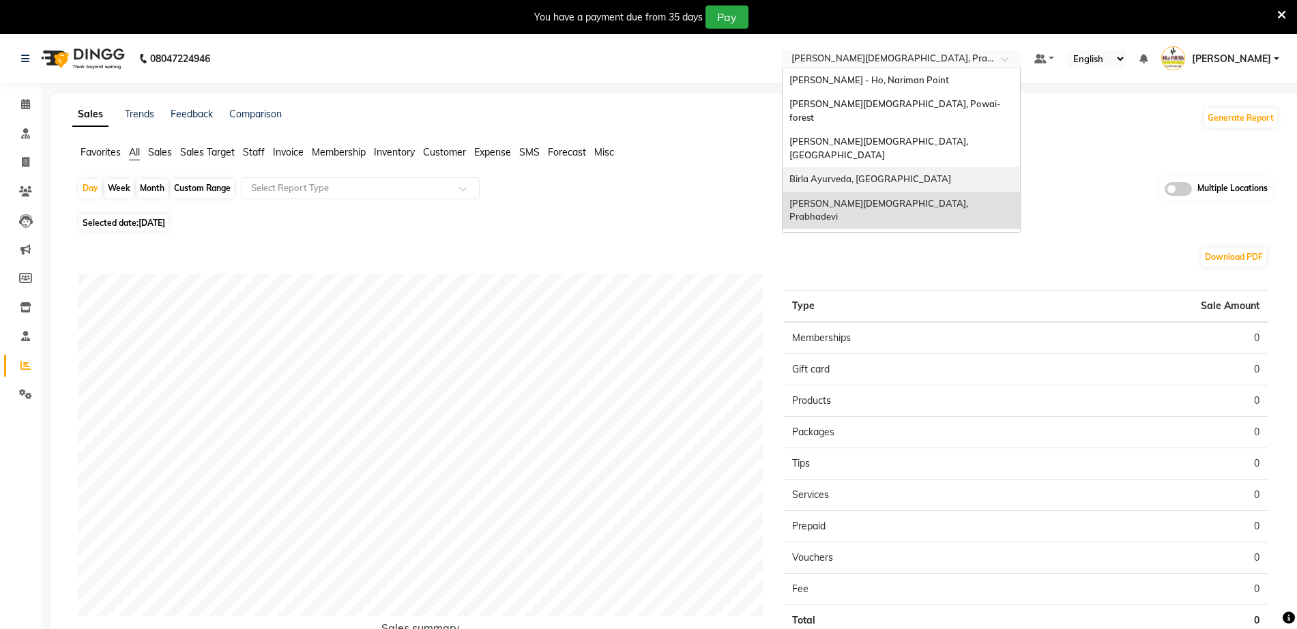
click at [661, 166] on div "Favorites All Sales Sales Target Staff Invoice Membership Inventory Customer Ex…" at bounding box center [675, 158] width 1227 height 26
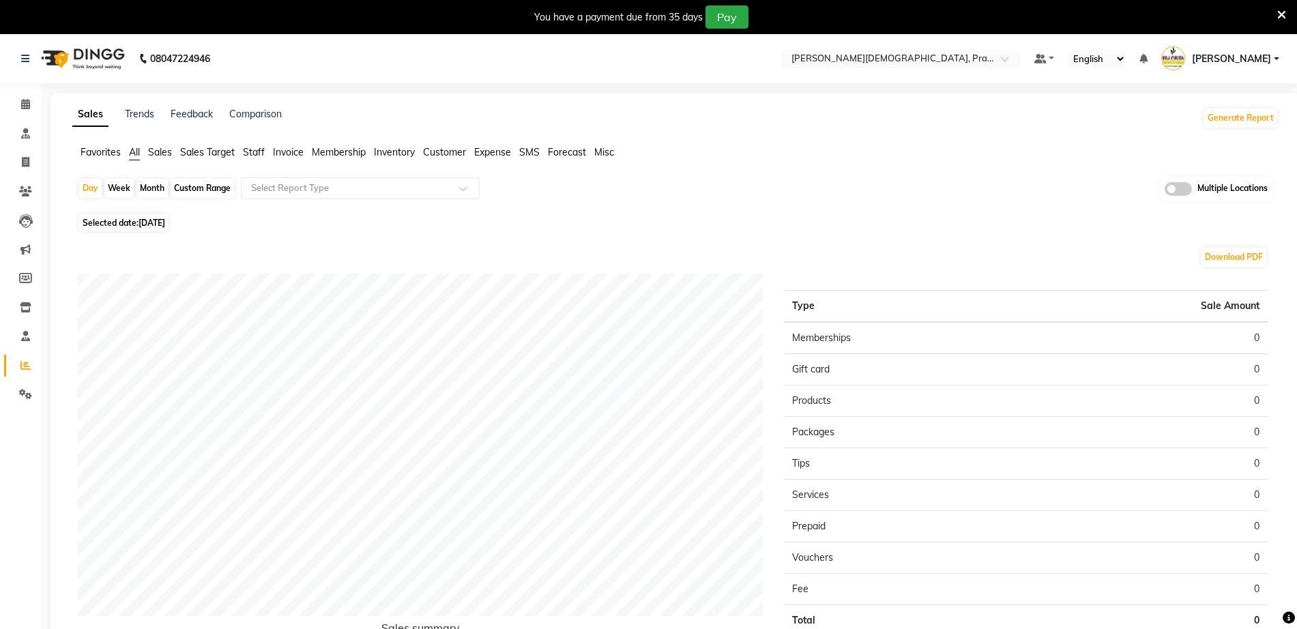
drag, startPoint x: 768, startPoint y: 151, endPoint x: 753, endPoint y: 161, distance: 17.6
click at [768, 152] on ul "Favorites All Sales Sales Target Staff Invoice Membership Inventory Customer Ex…" at bounding box center [675, 152] width 1207 height 15
drag, startPoint x: 284, startPoint y: 151, endPoint x: 283, endPoint y: 160, distance: 9.6
click at [284, 152] on span "Invoice" at bounding box center [288, 152] width 31 height 12
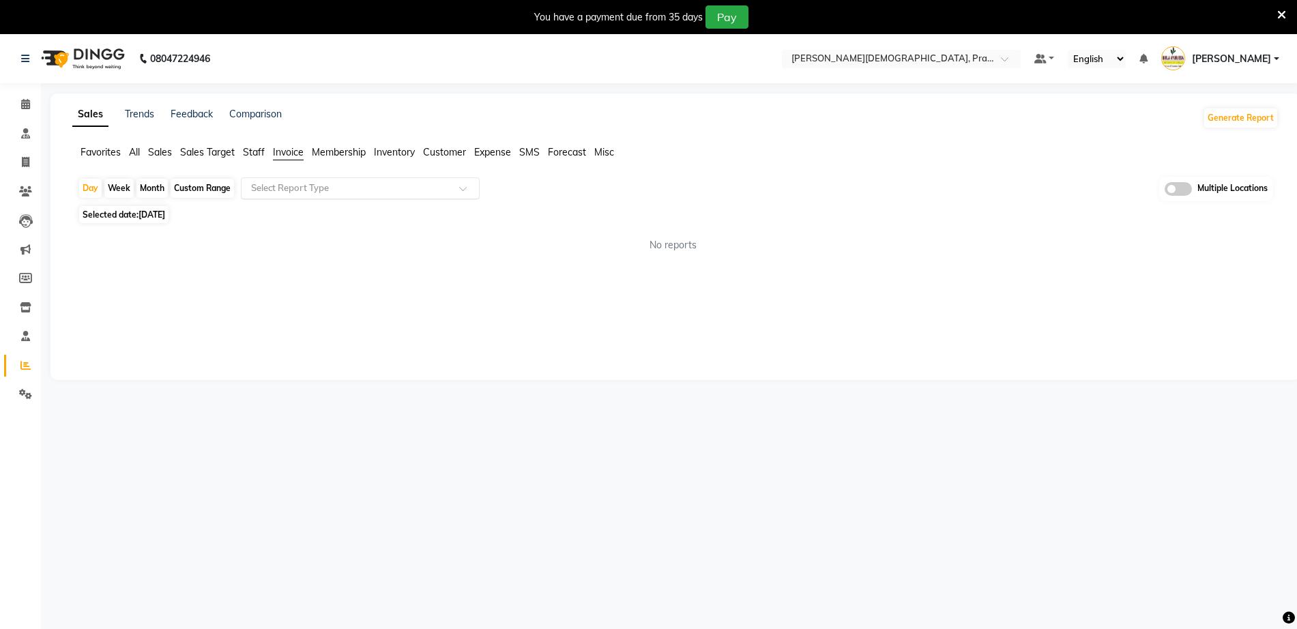
click at [363, 188] on input "text" at bounding box center [346, 189] width 197 height 14
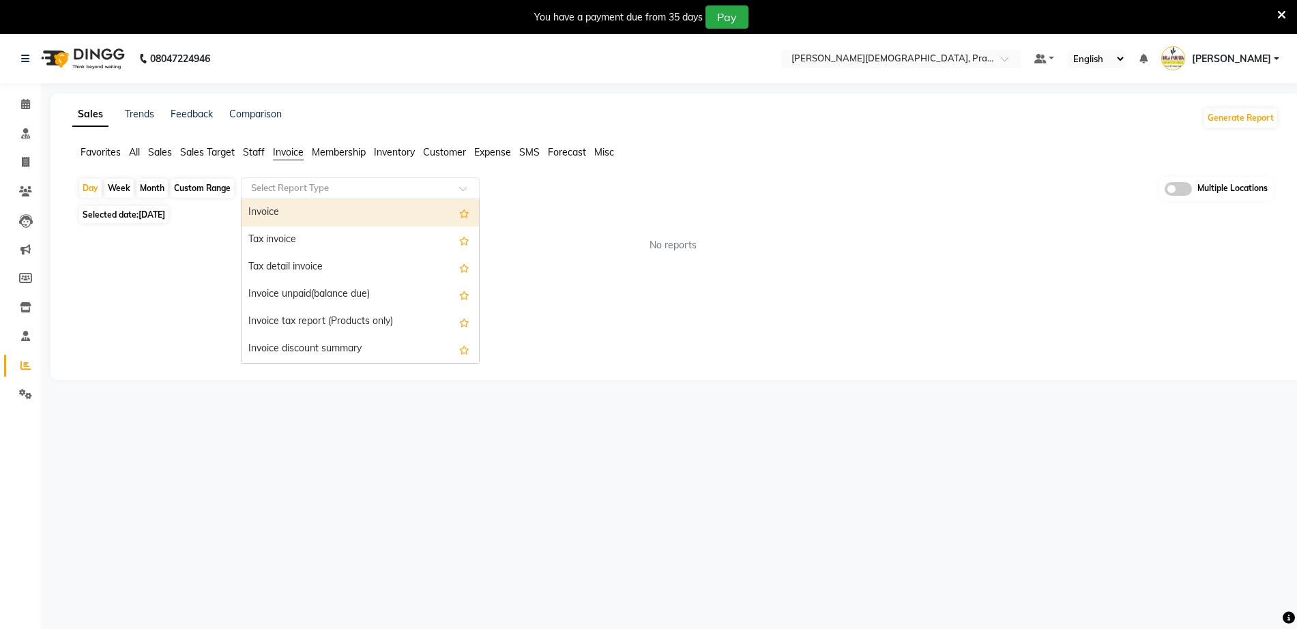
click at [336, 222] on div "Invoice" at bounding box center [361, 212] width 238 height 27
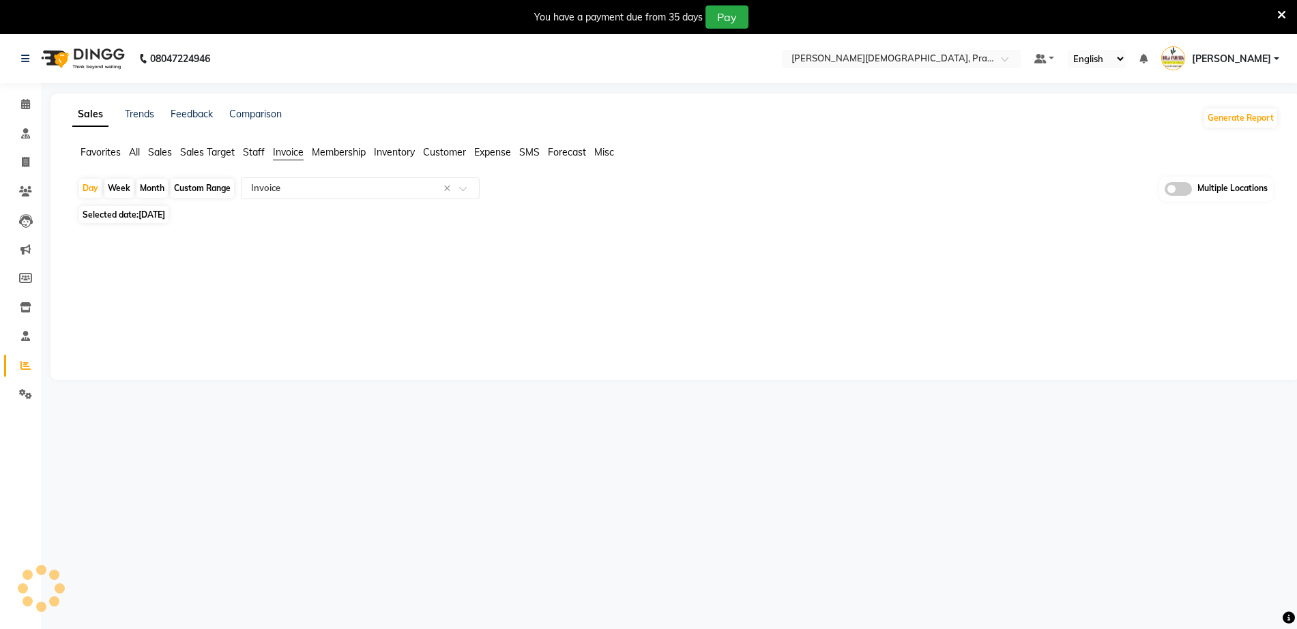
click at [202, 186] on div "Custom Range" at bounding box center [202, 188] width 63 height 19
select select "9"
select select "2025"
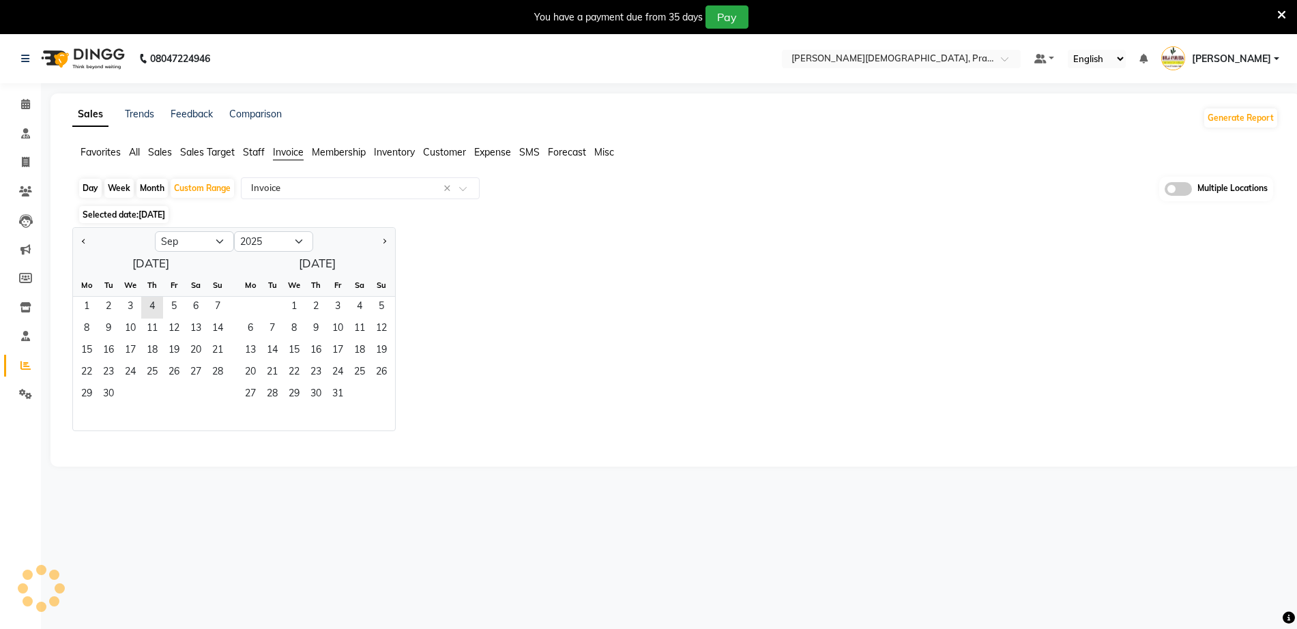
click at [175, 431] on div at bounding box center [673, 442] width 1212 height 22
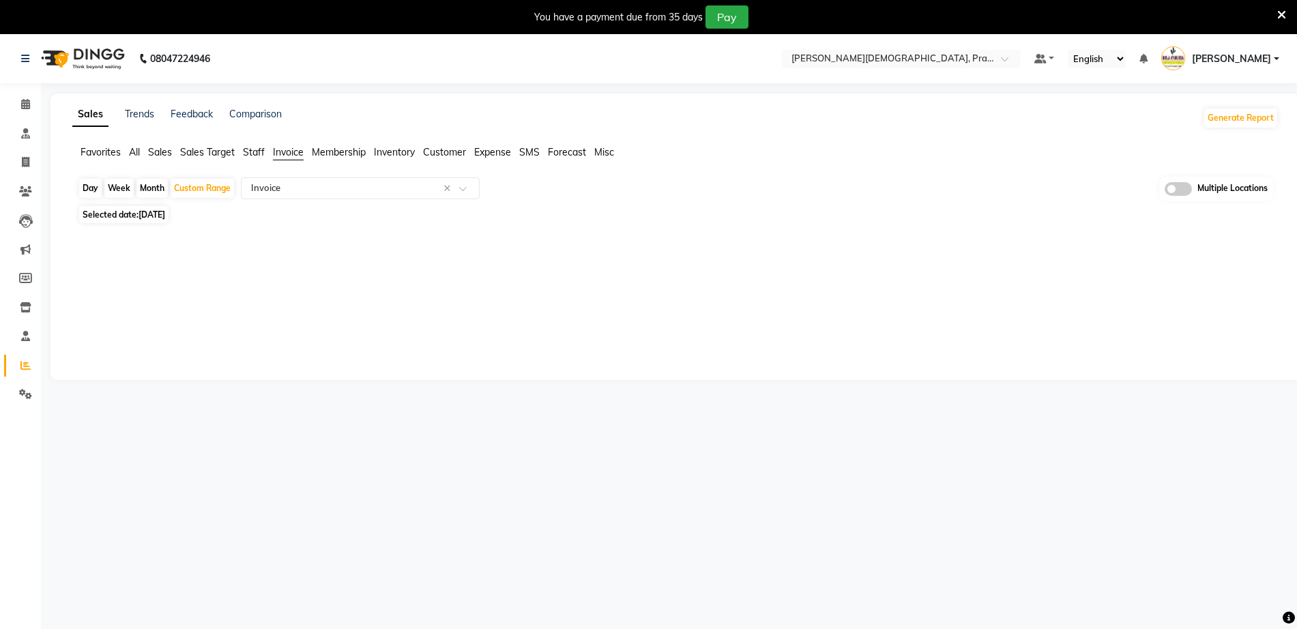
click at [162, 216] on span "[DATE]" at bounding box center [152, 215] width 27 height 10
select select "9"
select select "2025"
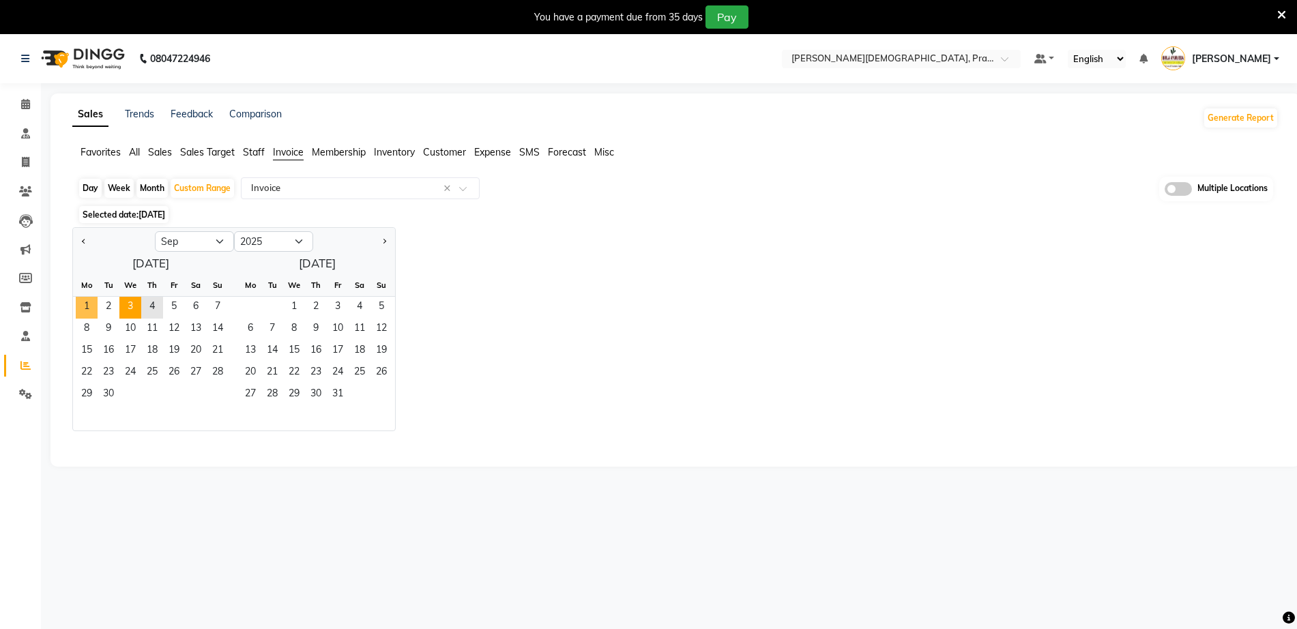
drag, startPoint x: 91, startPoint y: 311, endPoint x: 126, endPoint y: 303, distance: 36.3
click at [91, 311] on span "1" at bounding box center [87, 308] width 22 height 22
click at [147, 305] on span "4" at bounding box center [152, 308] width 22 height 22
select select "full_report"
select select "csv"
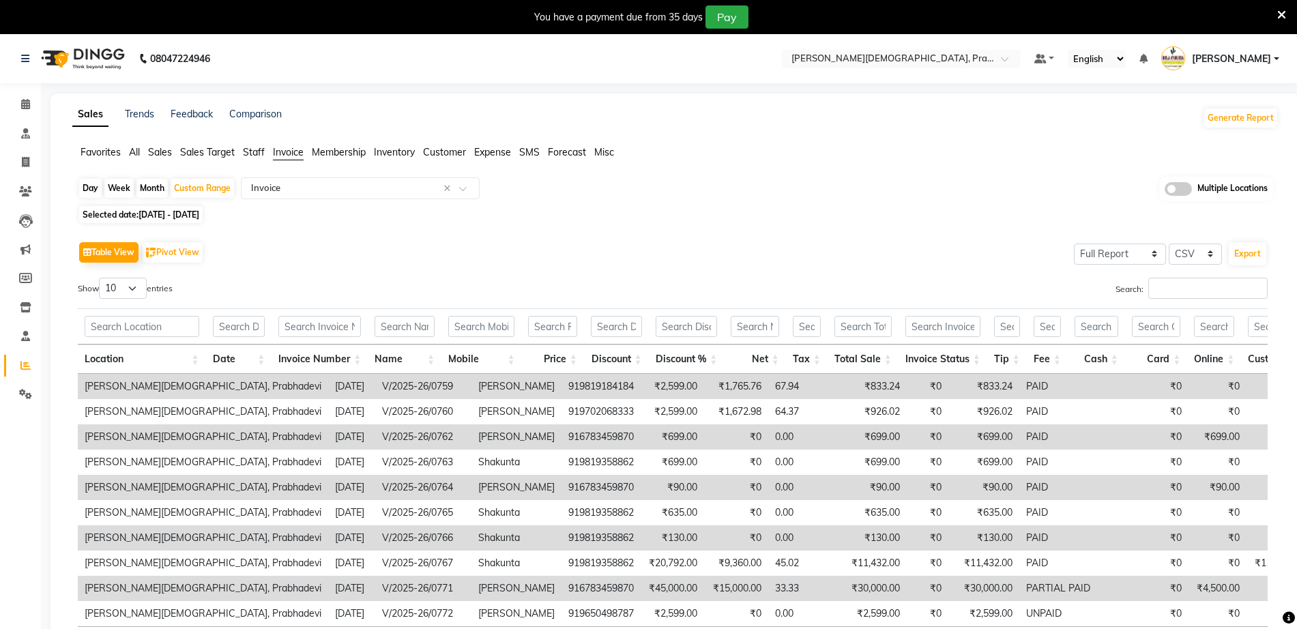
click at [156, 212] on span "[DATE] - [DATE]" at bounding box center [169, 215] width 61 height 10
select select "9"
select select "2025"
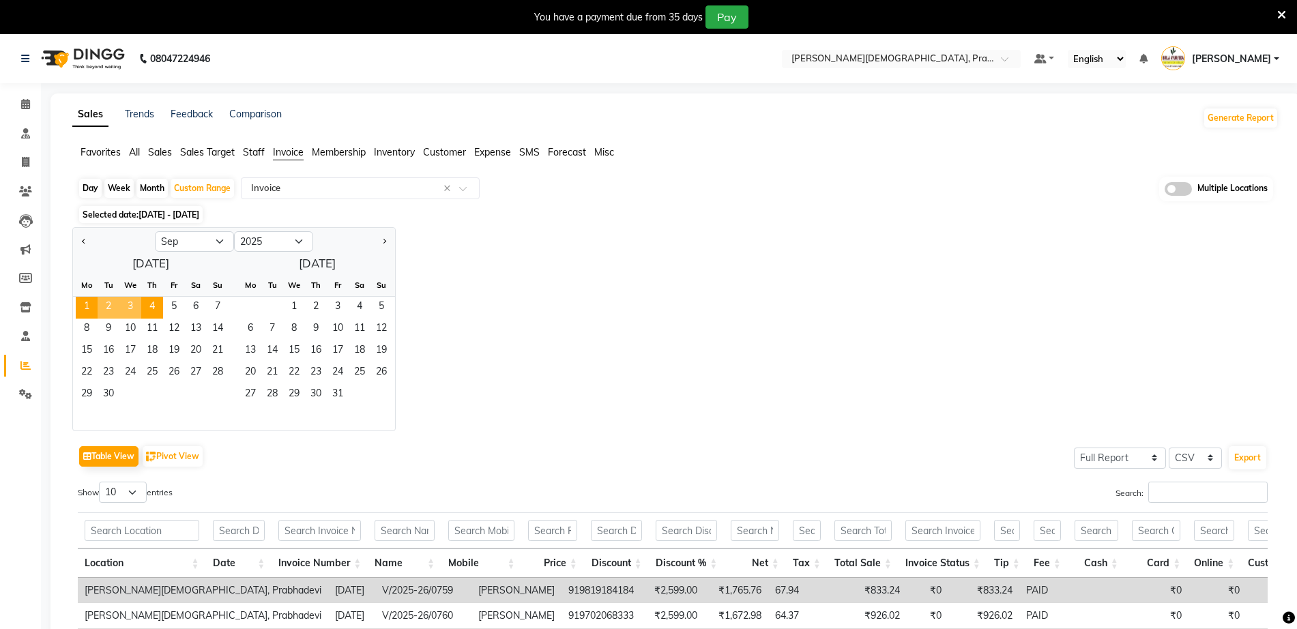
click at [132, 306] on span "3" at bounding box center [130, 308] width 22 height 22
click at [457, 299] on div "Jan Feb Mar Apr May Jun [DATE] Aug Sep Oct Nov [DATE] 2016 2017 2018 2019 2020 …" at bounding box center [675, 329] width 1207 height 204
click at [81, 302] on span "1" at bounding box center [87, 308] width 22 height 22
click at [132, 304] on span "3" at bounding box center [130, 308] width 22 height 22
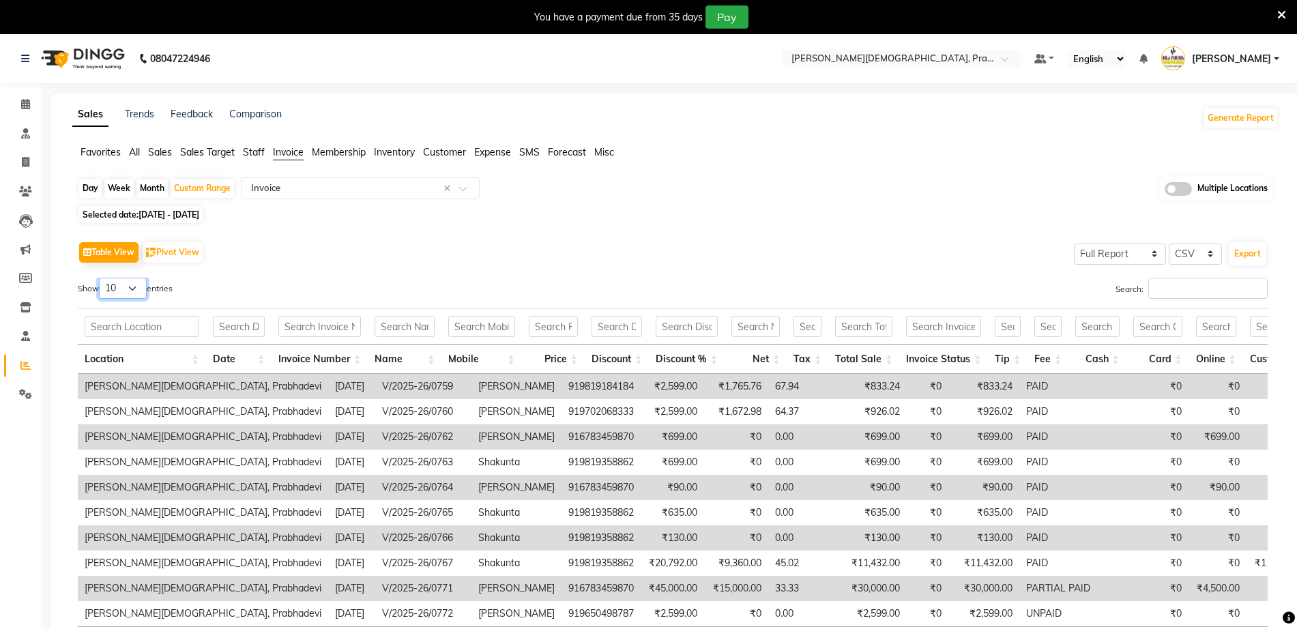
click at [118, 285] on select "10 25 50 100" at bounding box center [123, 288] width 48 height 21
click at [101, 278] on select "10 25 50 100" at bounding box center [123, 288] width 48 height 21
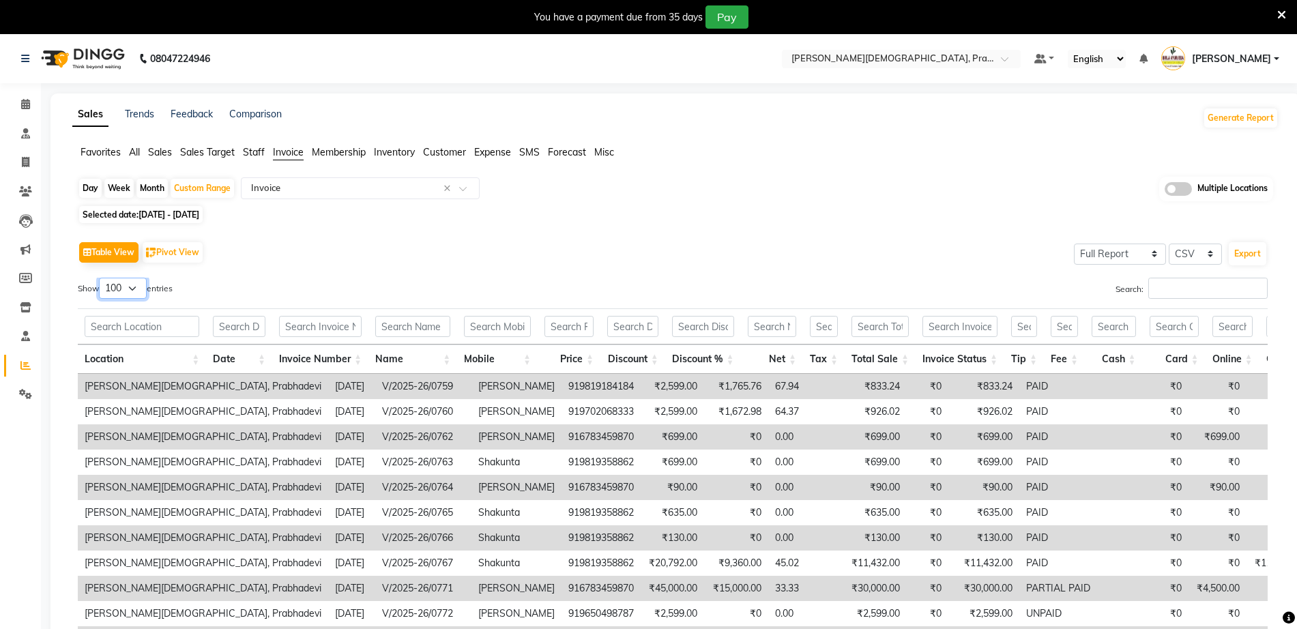
drag, startPoint x: 130, startPoint y: 292, endPoint x: 126, endPoint y: 298, distance: 7.3
click at [128, 293] on select "10 25 50 100" at bounding box center [123, 288] width 48 height 21
select select "50"
click at [101, 278] on select "10 25 50 100" at bounding box center [123, 288] width 48 height 21
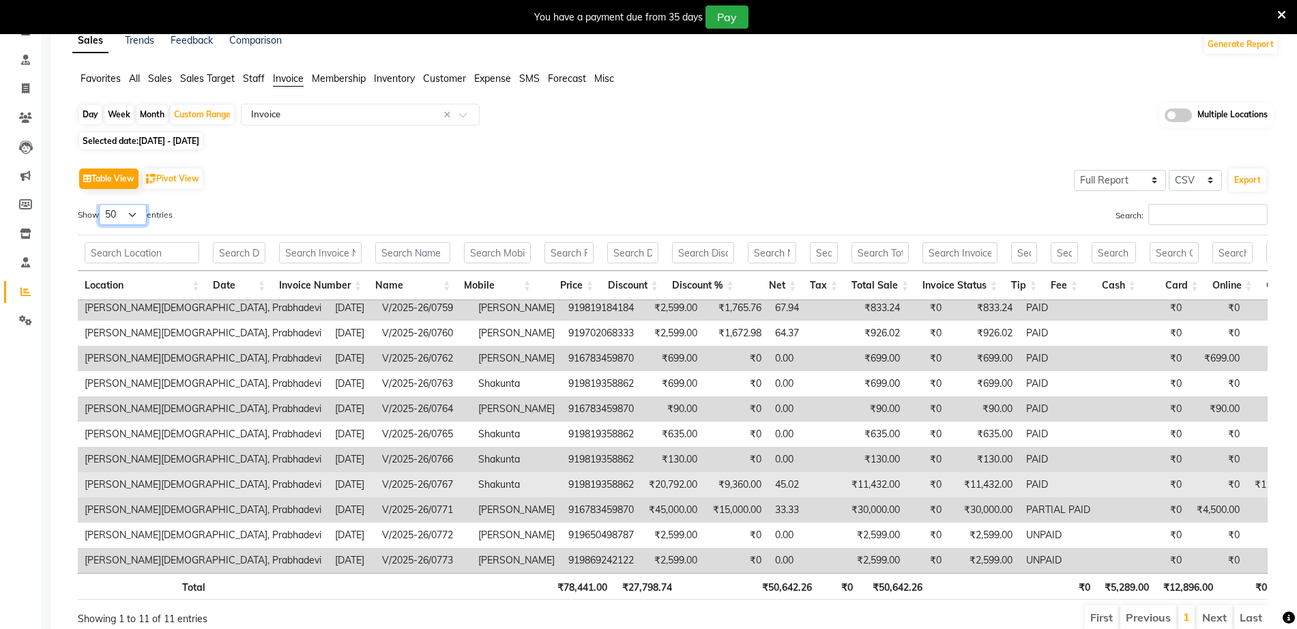
scroll to position [134, 0]
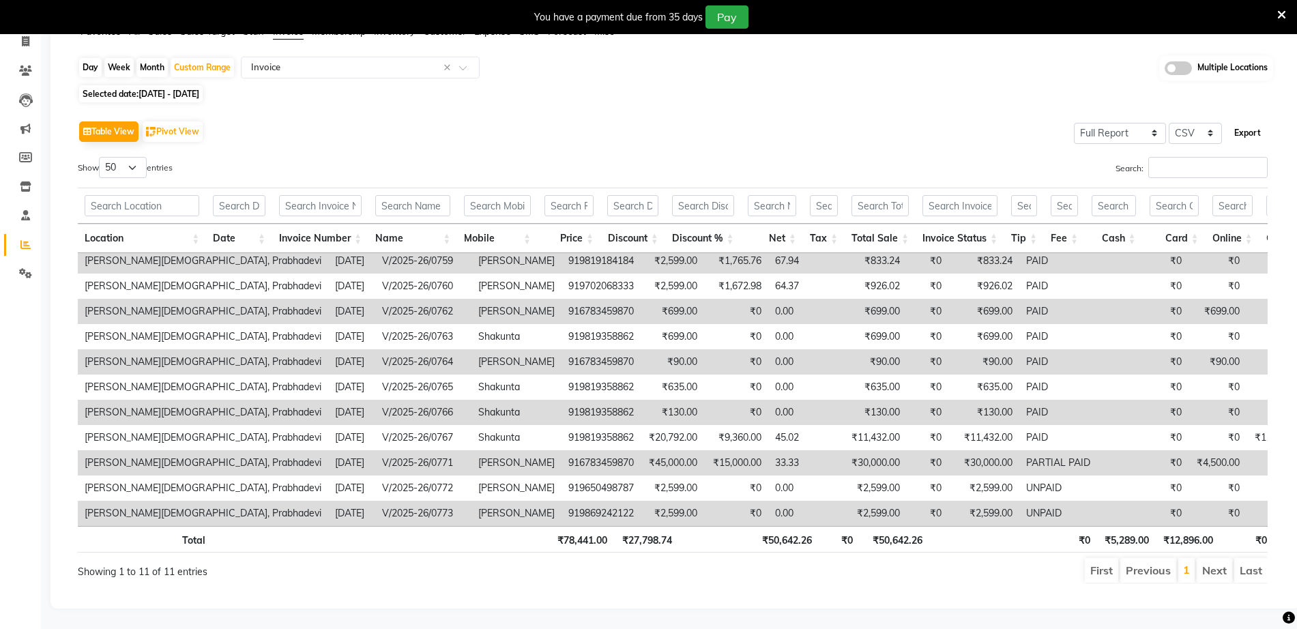
click at [1240, 121] on button "Export" at bounding box center [1248, 132] width 38 height 23
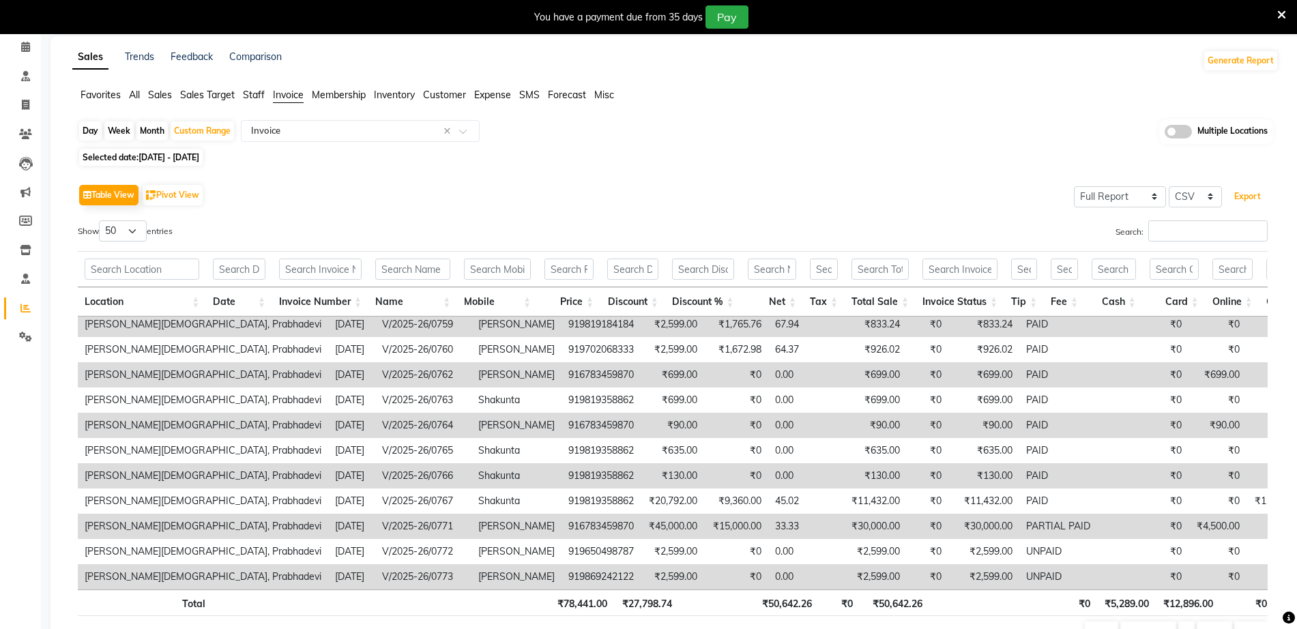
scroll to position [0, 0]
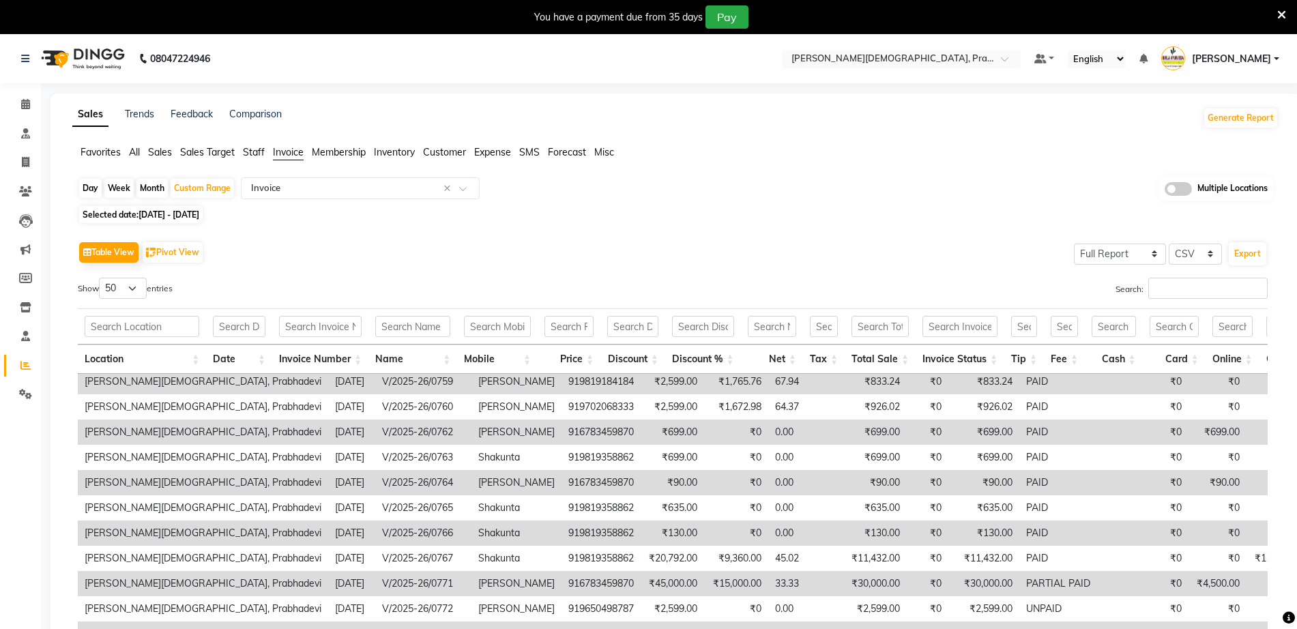
drag, startPoint x: 753, startPoint y: 211, endPoint x: 755, endPoint y: 203, distance: 7.6
click at [753, 211] on div "Selected date: [DATE] - [DATE]" at bounding box center [678, 214] width 1201 height 14
click at [874, 51] on div "Select Location × Birla [DEMOGRAPHIC_DATA], [GEOGRAPHIC_DATA]" at bounding box center [901, 59] width 239 height 18
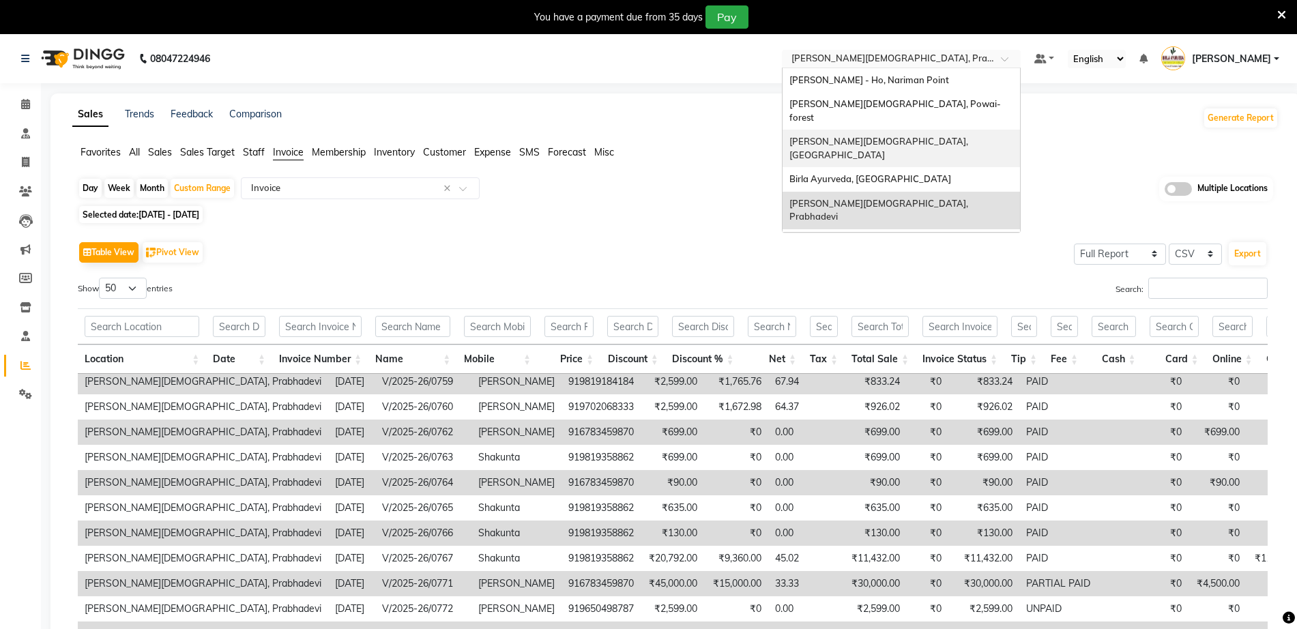
click at [900, 136] on span "[PERSON_NAME][DEMOGRAPHIC_DATA], [GEOGRAPHIC_DATA]" at bounding box center [880, 148] width 181 height 25
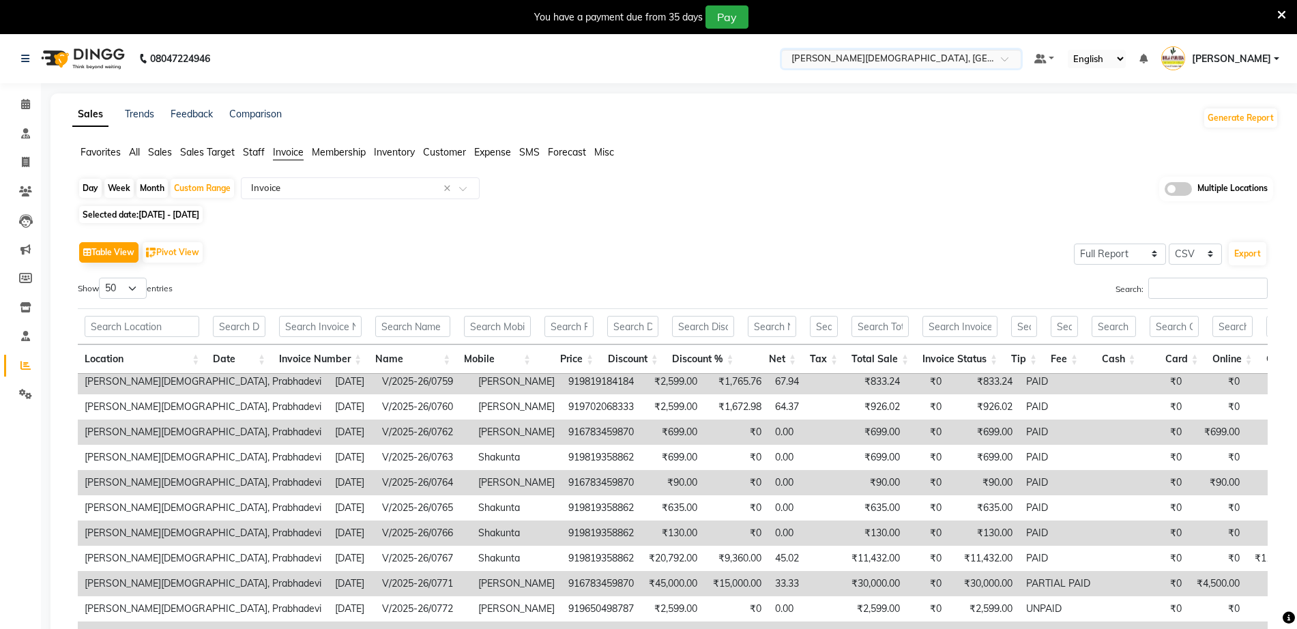
click at [1187, 192] on span at bounding box center [1178, 189] width 27 height 14
click at [1165, 191] on input "checkbox" at bounding box center [1165, 191] width 0 height 0
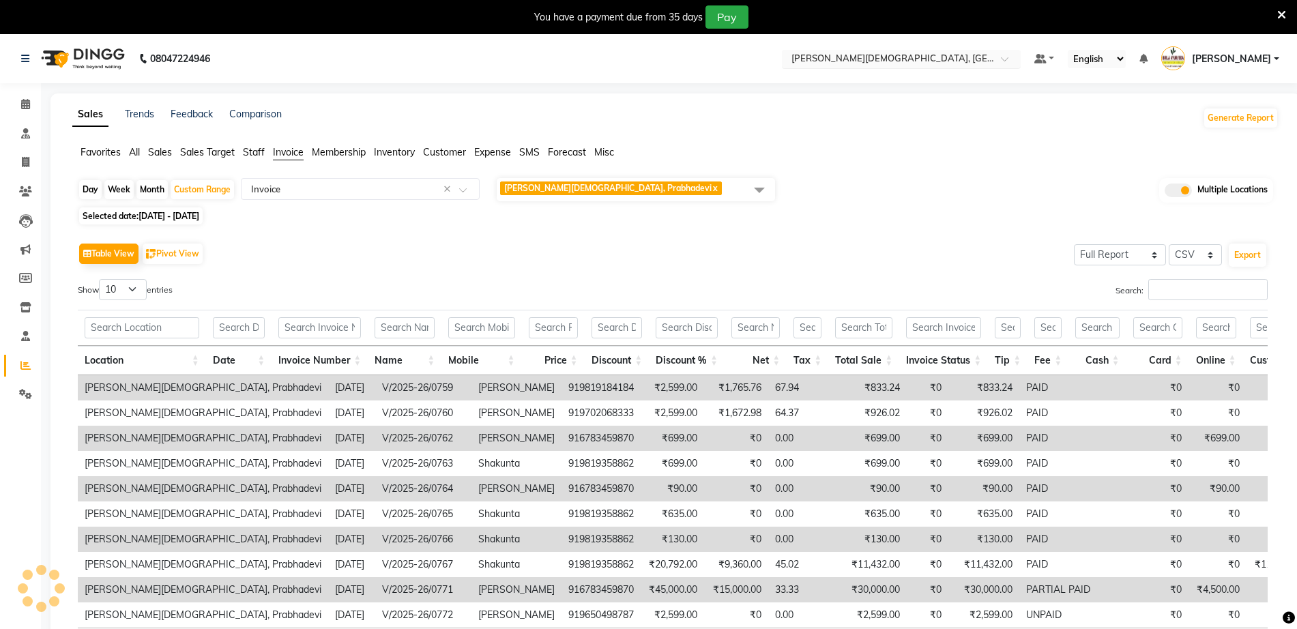
click at [936, 62] on input "text" at bounding box center [888, 60] width 198 height 14
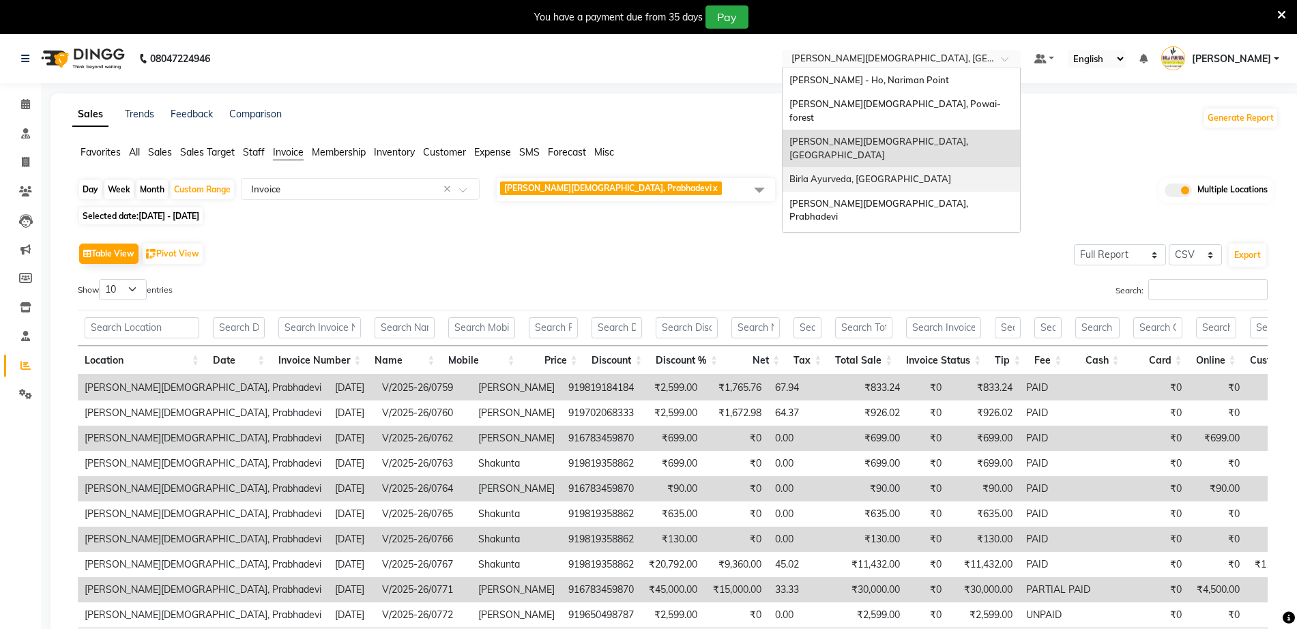
click at [768, 227] on div "Day Week Month Custom Range Select Report Type × Invoice × Birla Ayurveda, Prab…" at bounding box center [675, 437] width 1207 height 520
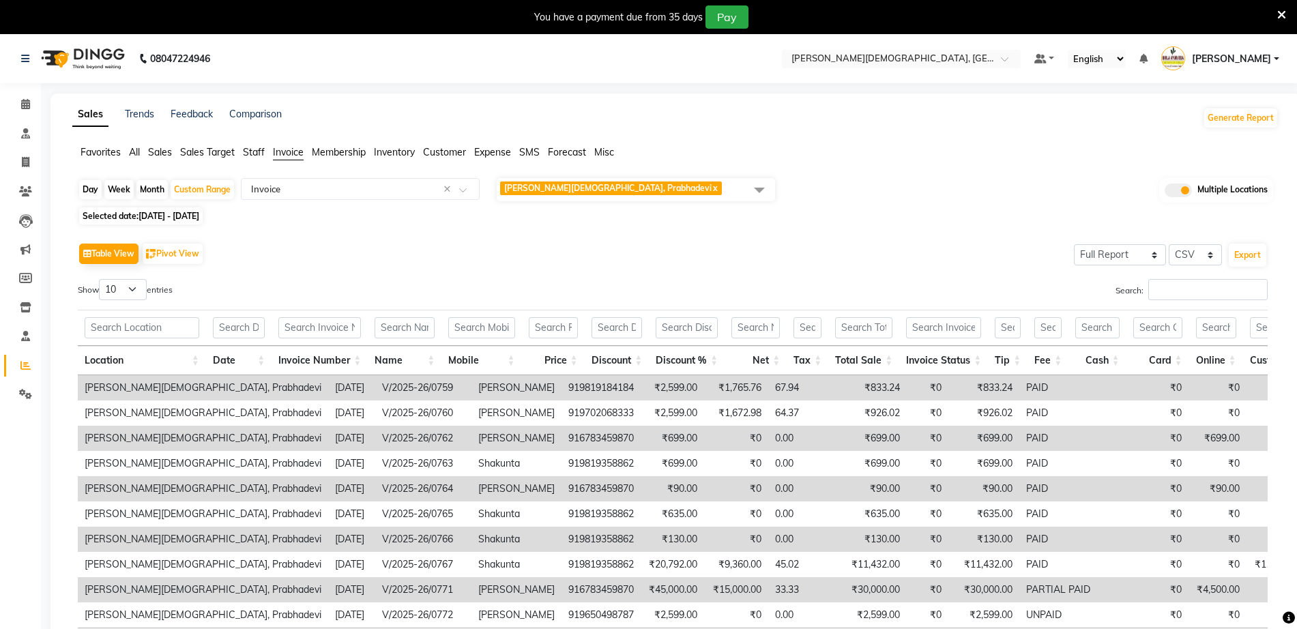
click at [730, 196] on span "[PERSON_NAME][DEMOGRAPHIC_DATA], Prabhadevi x" at bounding box center [636, 189] width 278 height 23
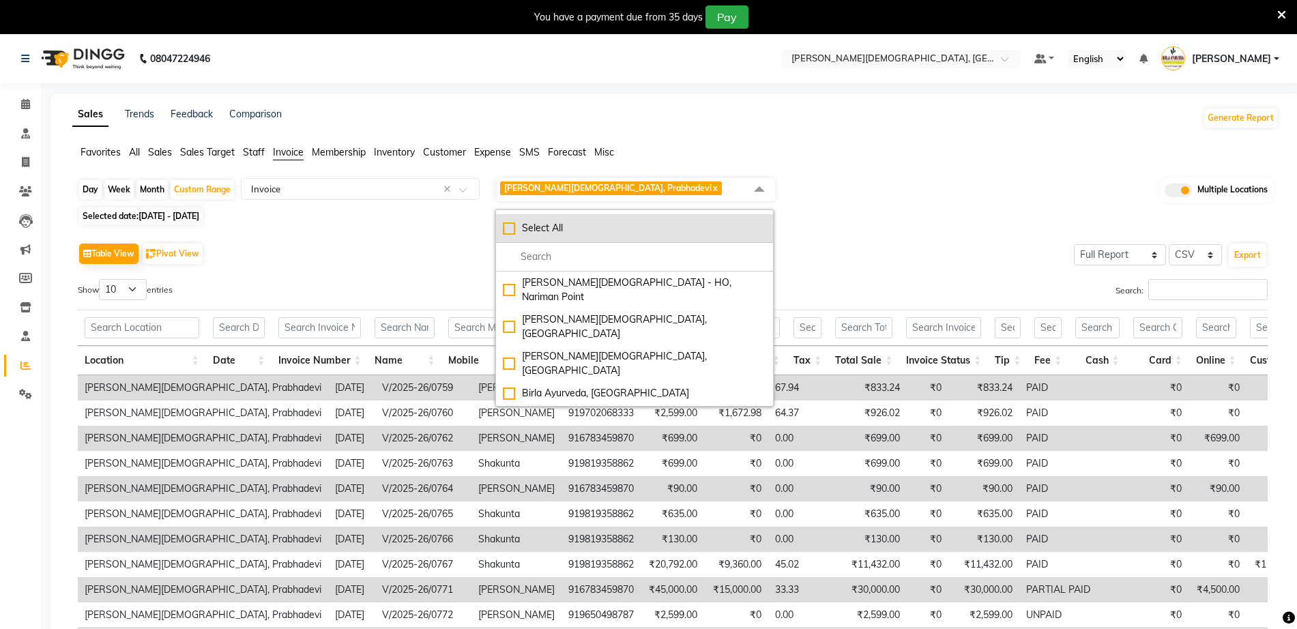
click at [551, 227] on div "Select All" at bounding box center [634, 228] width 263 height 14
checkbox input "true"
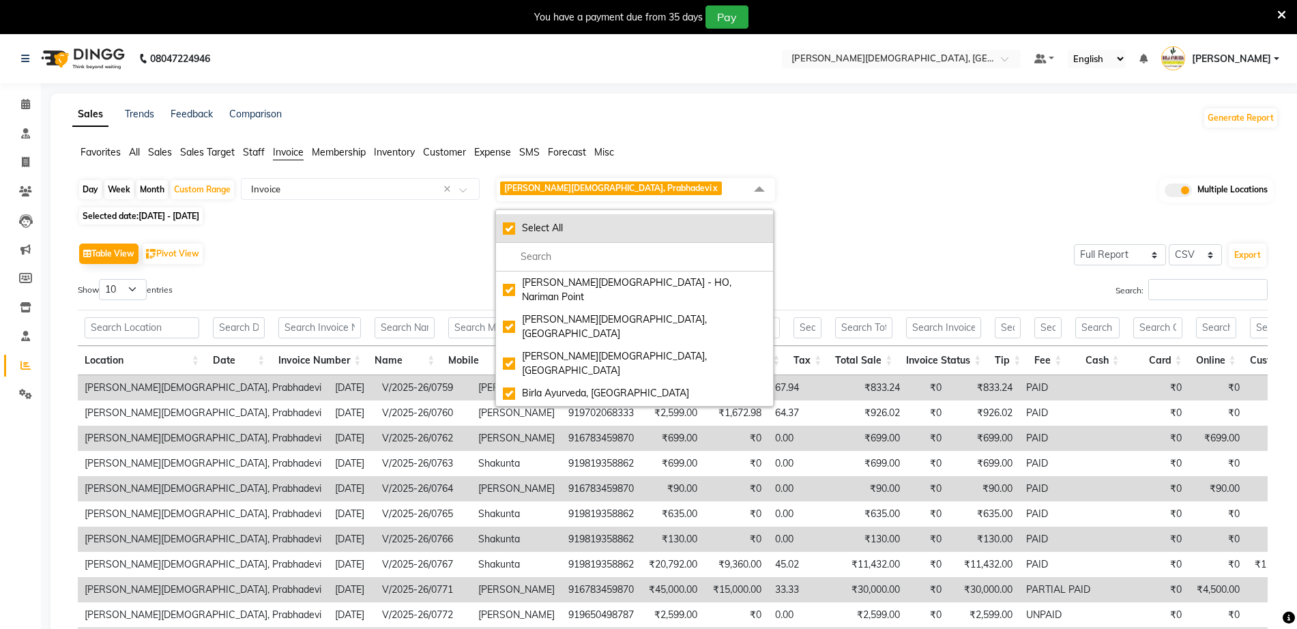
checkbox input "true"
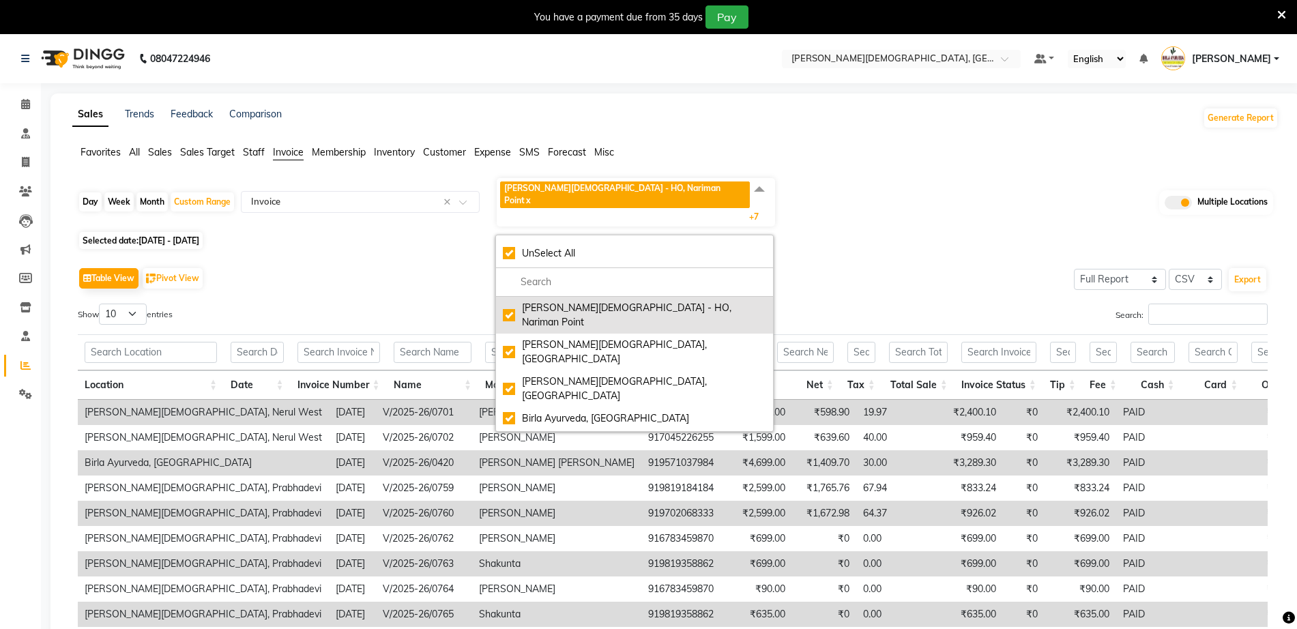
click at [583, 301] on div "[PERSON_NAME][DEMOGRAPHIC_DATA] - HO, Nariman Point" at bounding box center [634, 315] width 263 height 29
checkbox input "false"
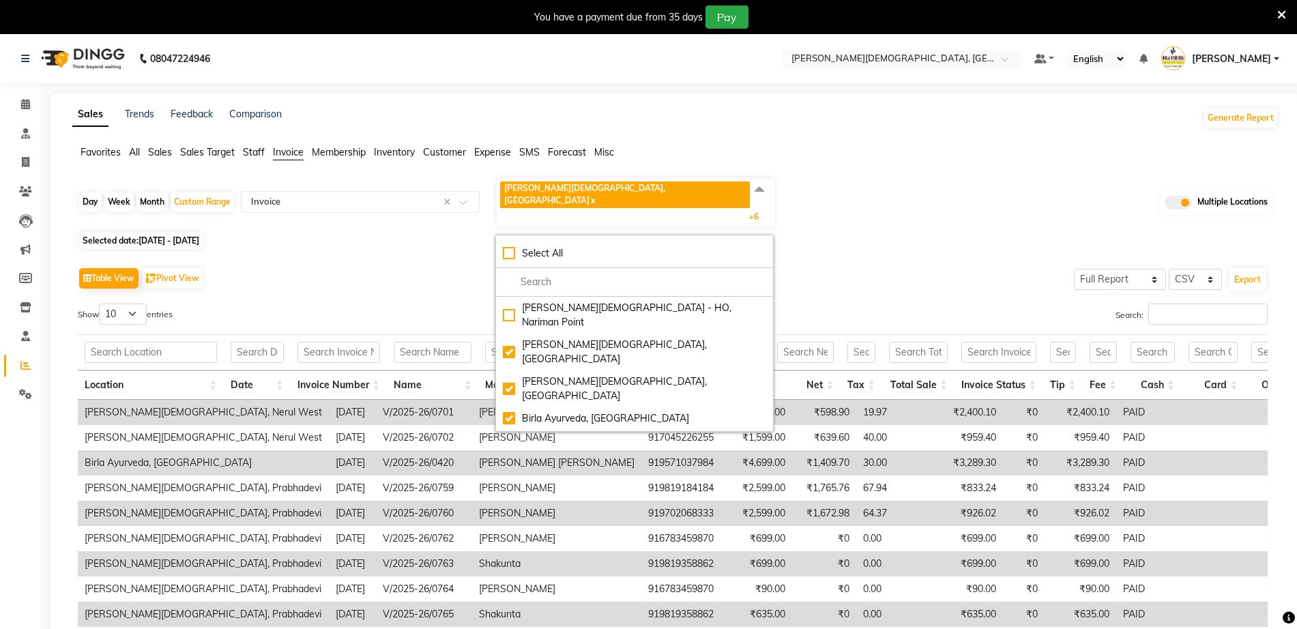
click at [956, 253] on div "Table View Pivot View Select Full Report Filtered Report Select CSV PDF Export …" at bounding box center [673, 487] width 1212 height 468
